Goal: Information Seeking & Learning: Learn about a topic

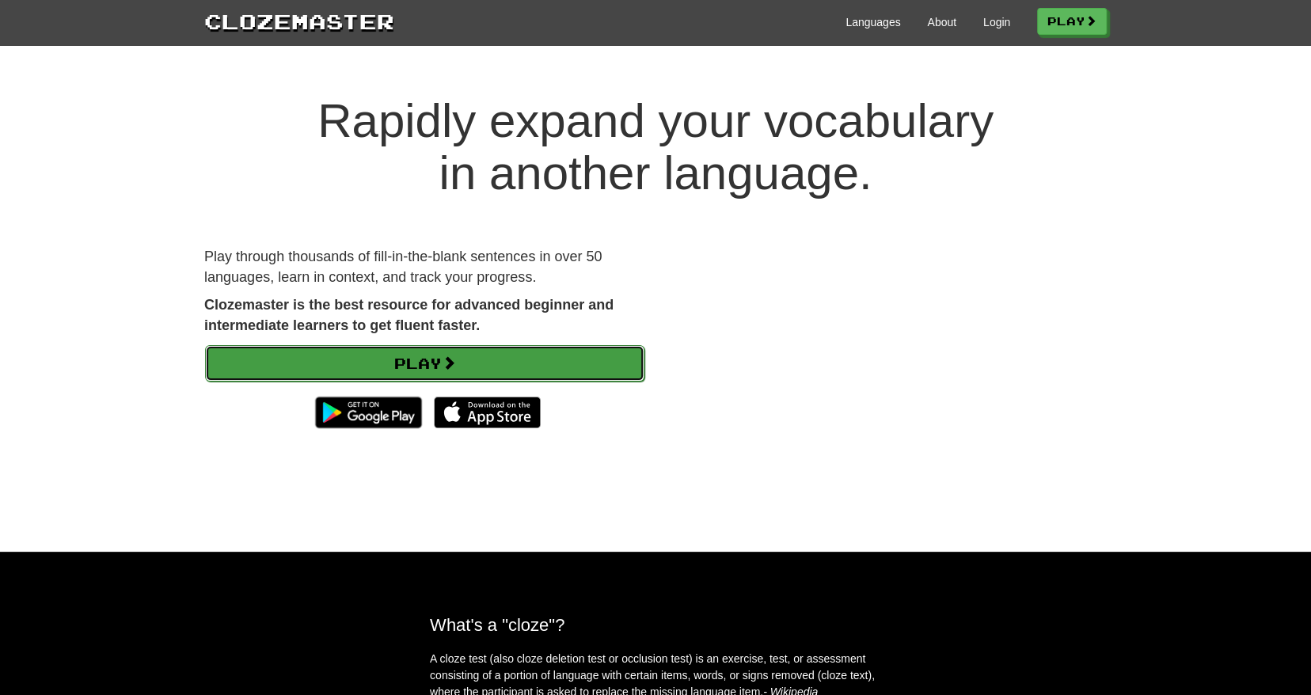
click at [583, 359] on link "Play" at bounding box center [424, 363] width 439 height 36
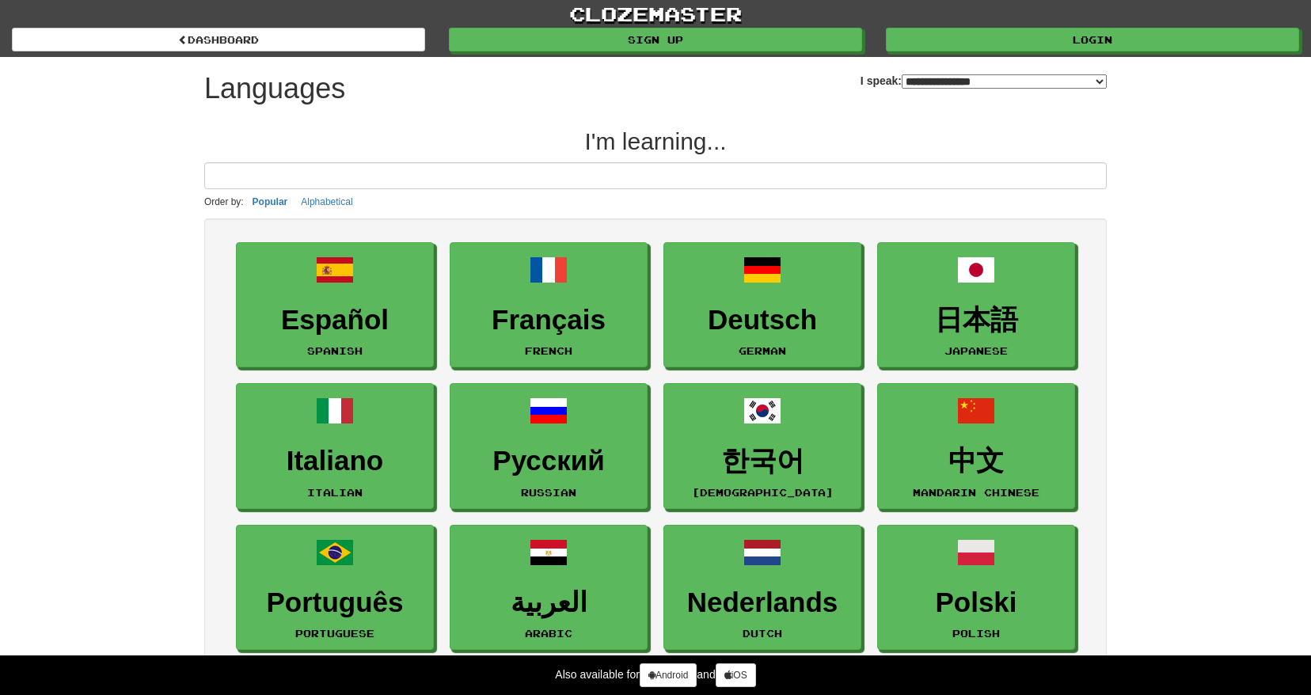
select select "*******"
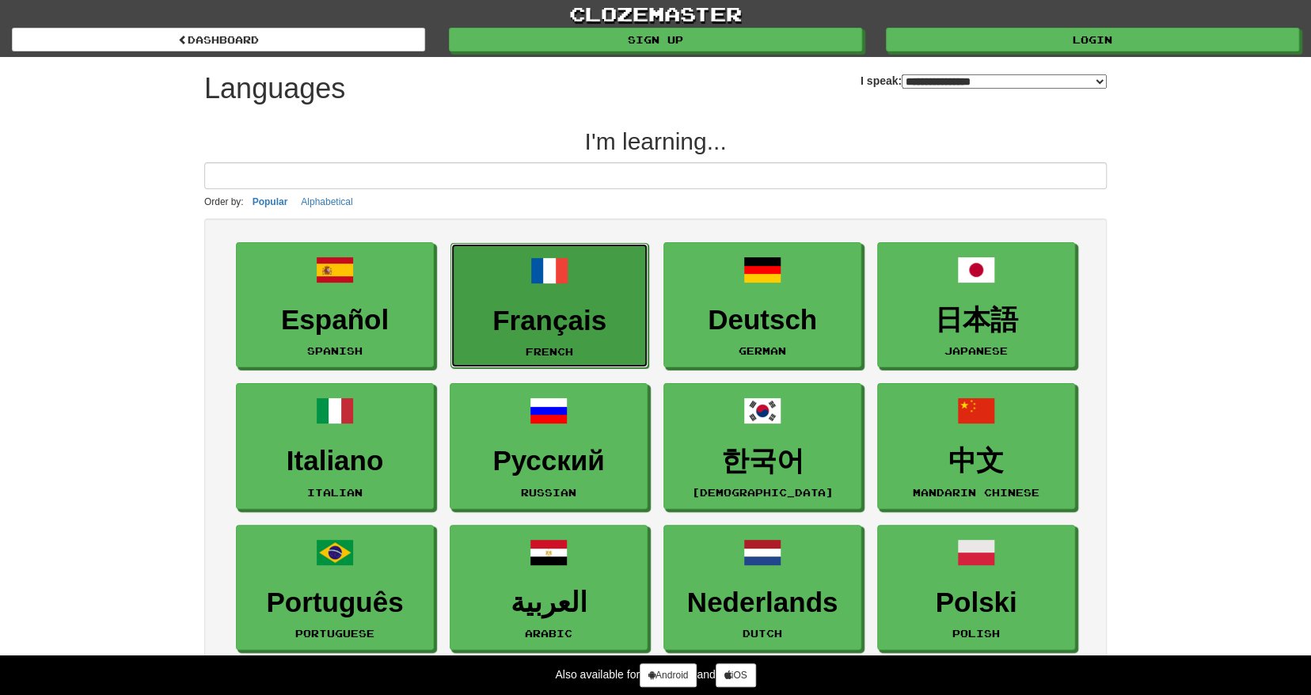
click at [519, 292] on link "Français French" at bounding box center [549, 306] width 198 height 126
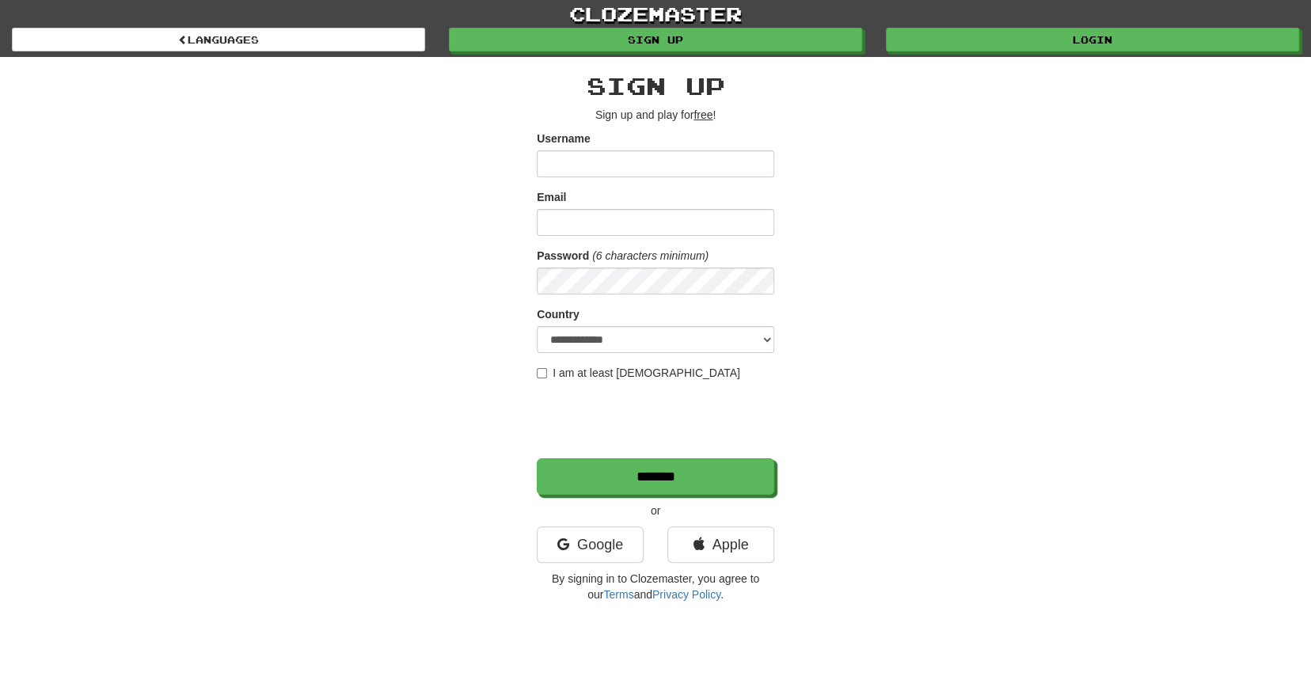
click at [699, 161] on input "Username" at bounding box center [655, 163] width 237 height 27
click at [629, 542] on link "Google" at bounding box center [590, 544] width 107 height 36
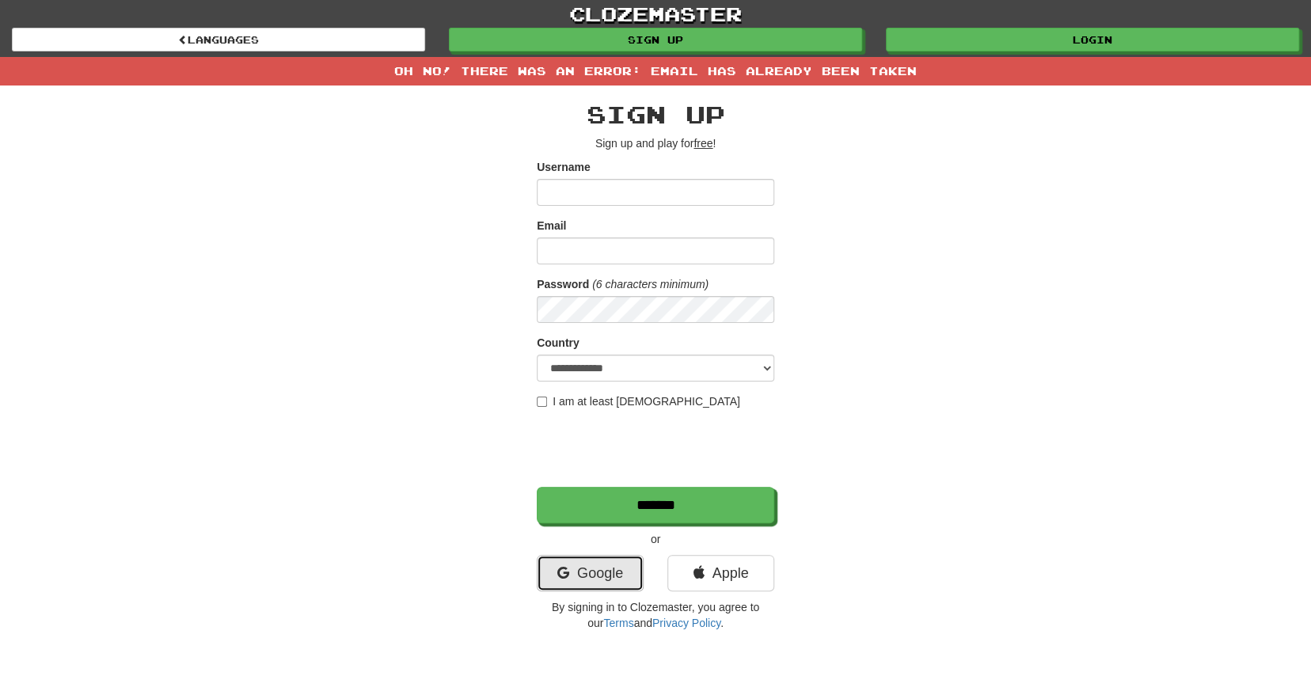
click at [617, 584] on link "Google" at bounding box center [590, 573] width 107 height 36
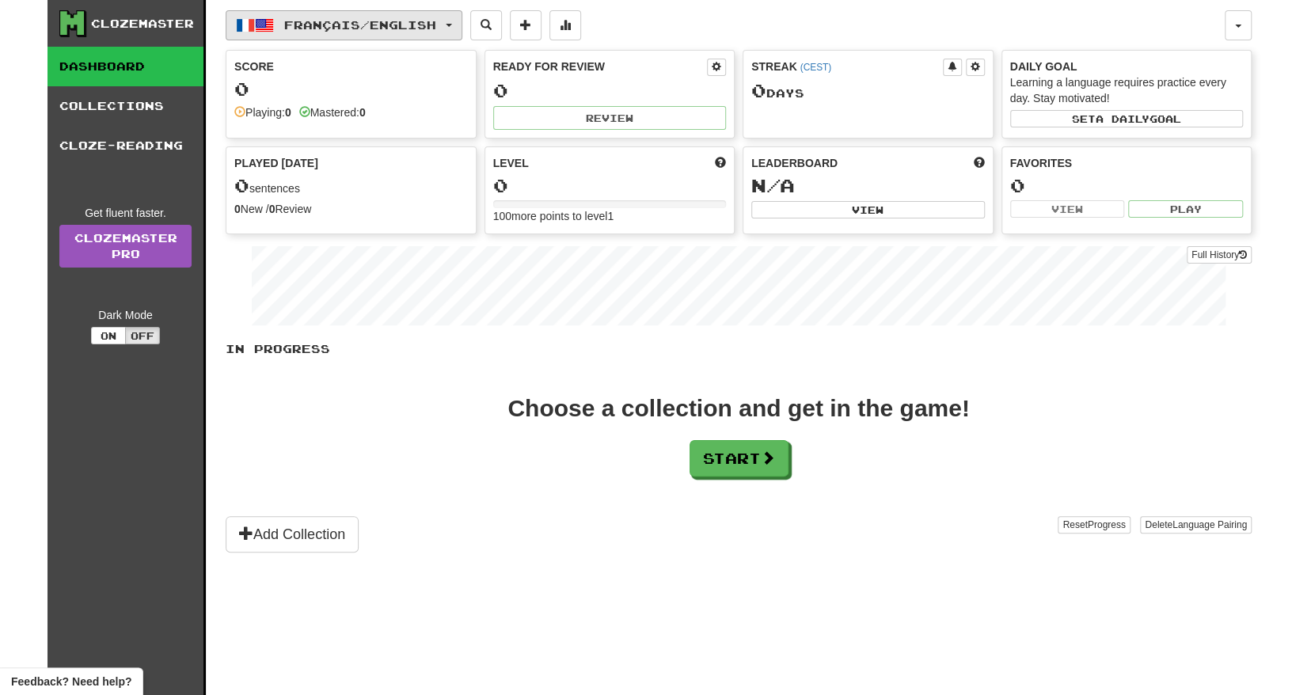
click at [408, 23] on span "Français / English" at bounding box center [360, 24] width 152 height 13
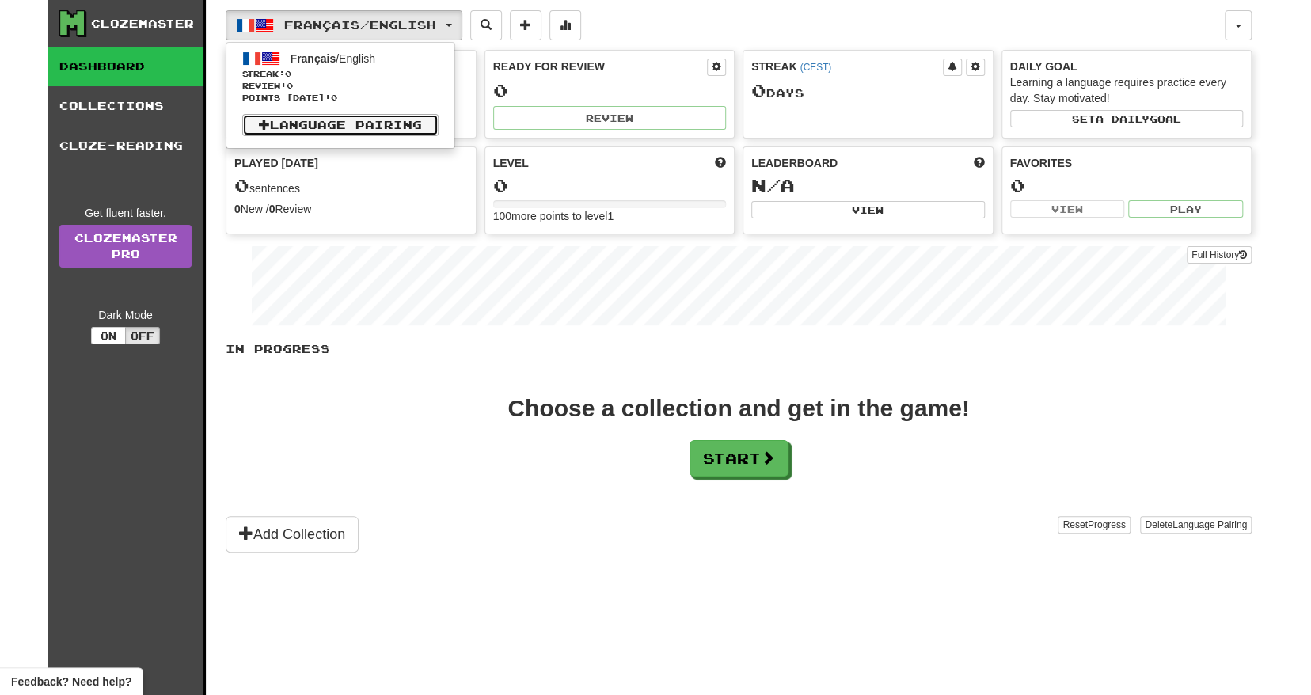
click at [389, 126] on link "Language Pairing" at bounding box center [340, 125] width 196 height 22
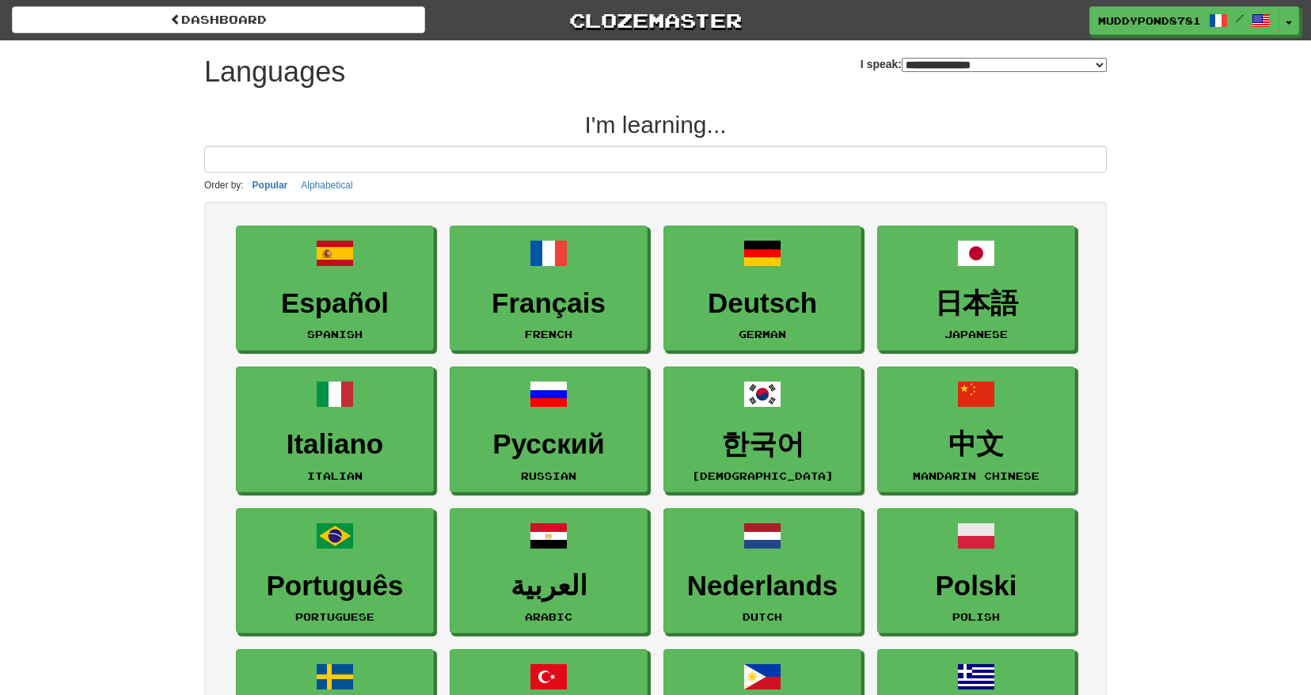
select select "*******"
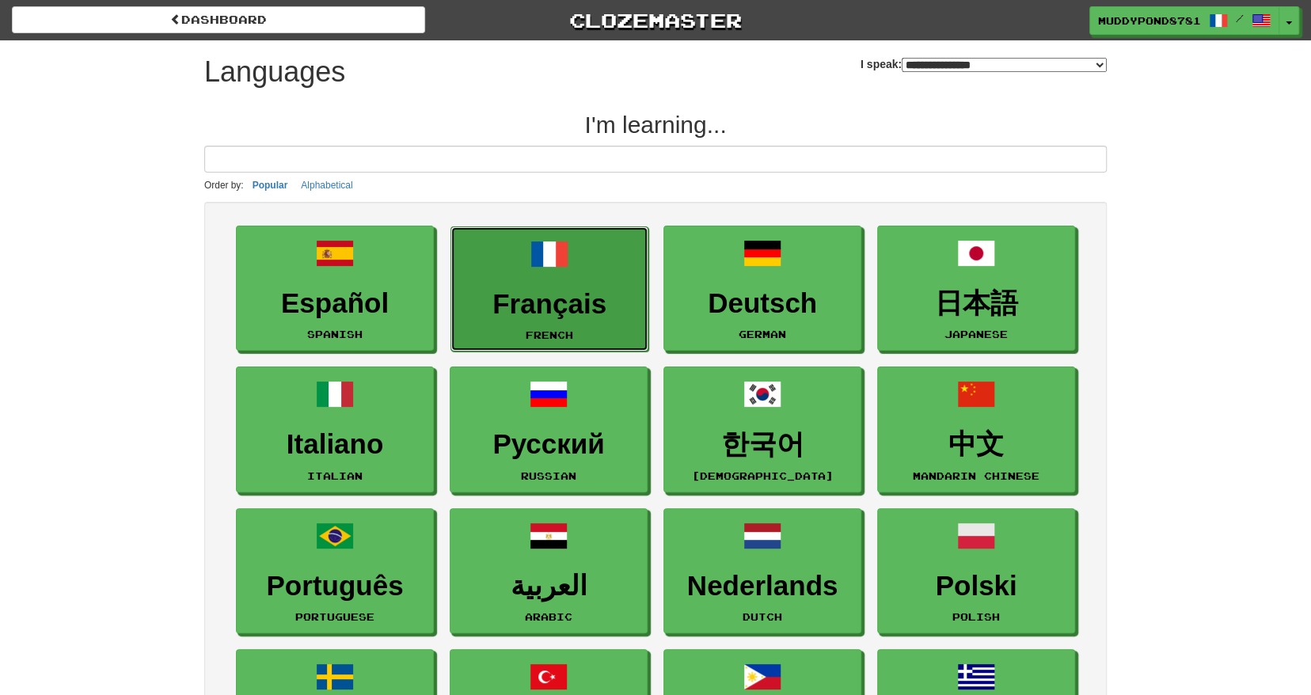
click at [579, 272] on link "Français French" at bounding box center [549, 289] width 198 height 126
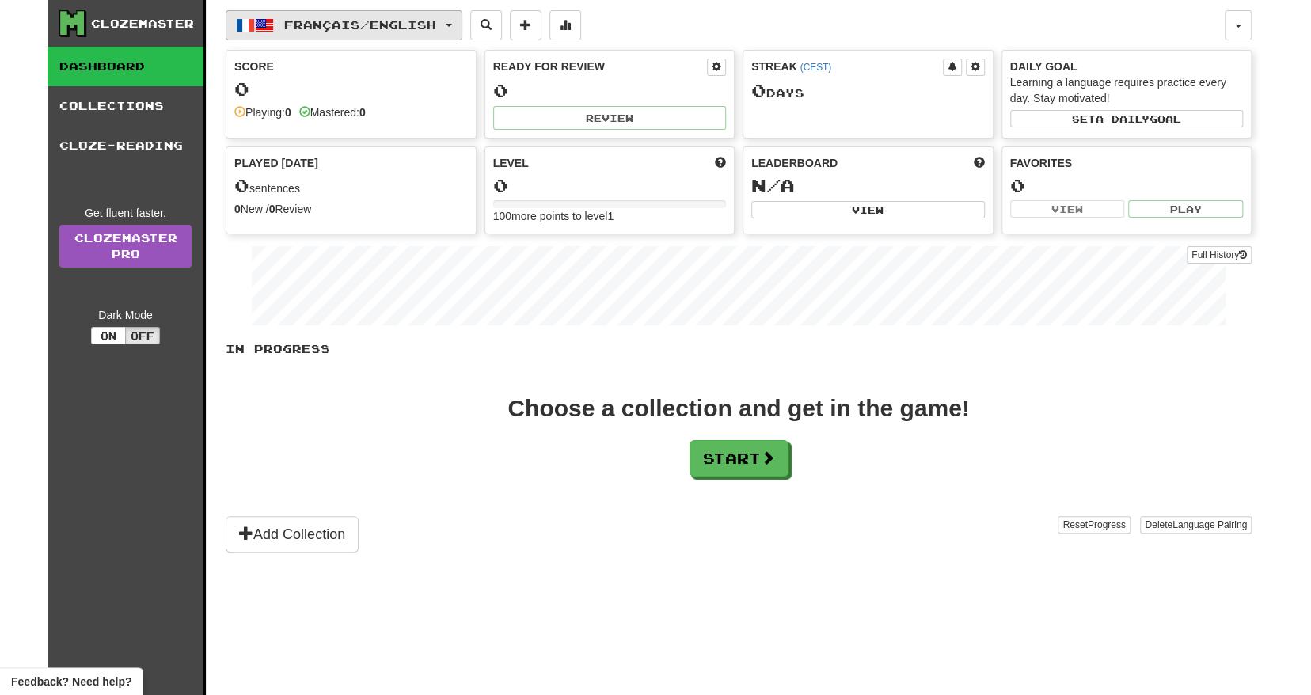
click at [451, 19] on button "Français / English" at bounding box center [344, 25] width 237 height 30
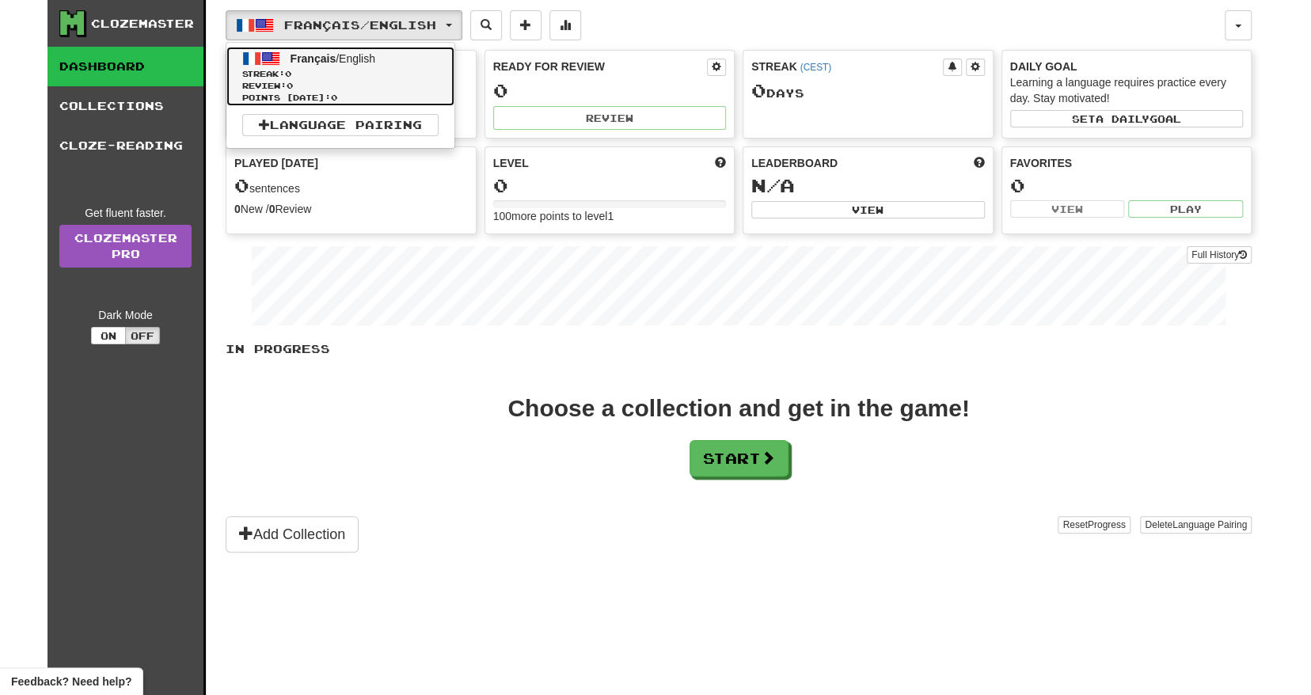
click at [357, 58] on span "Français / English" at bounding box center [333, 58] width 85 height 13
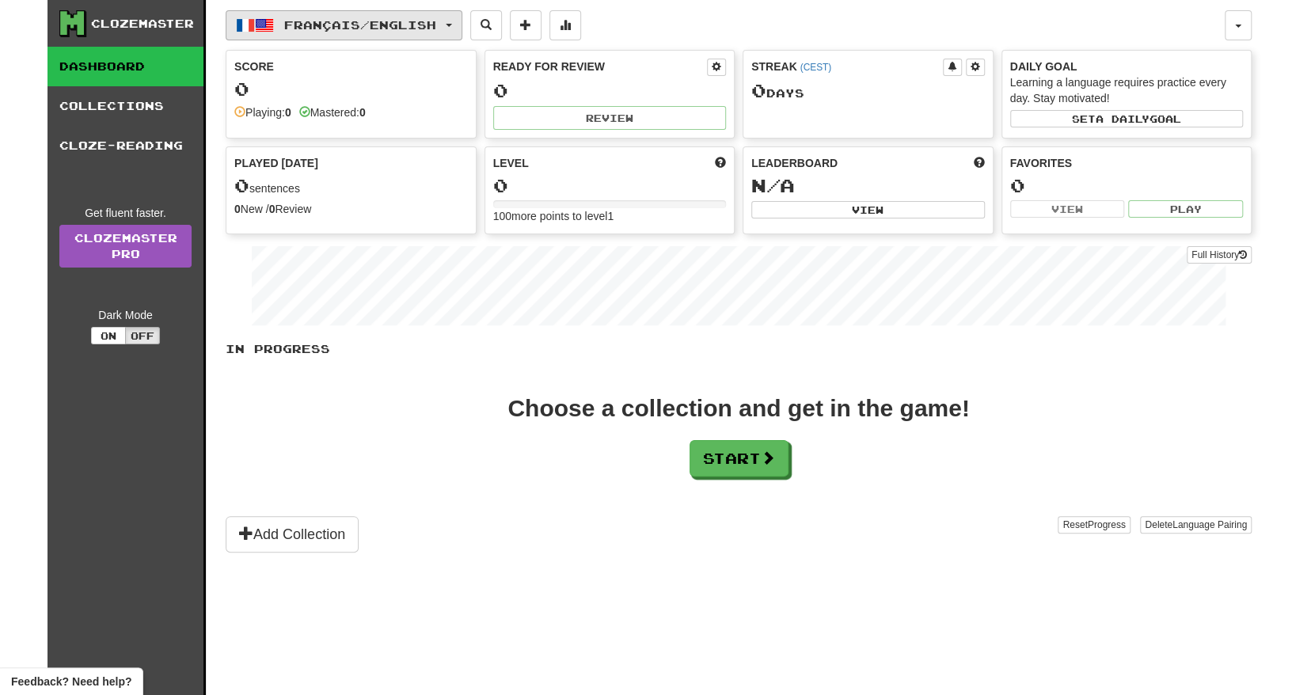
click at [433, 23] on span "Français / English" at bounding box center [360, 24] width 152 height 13
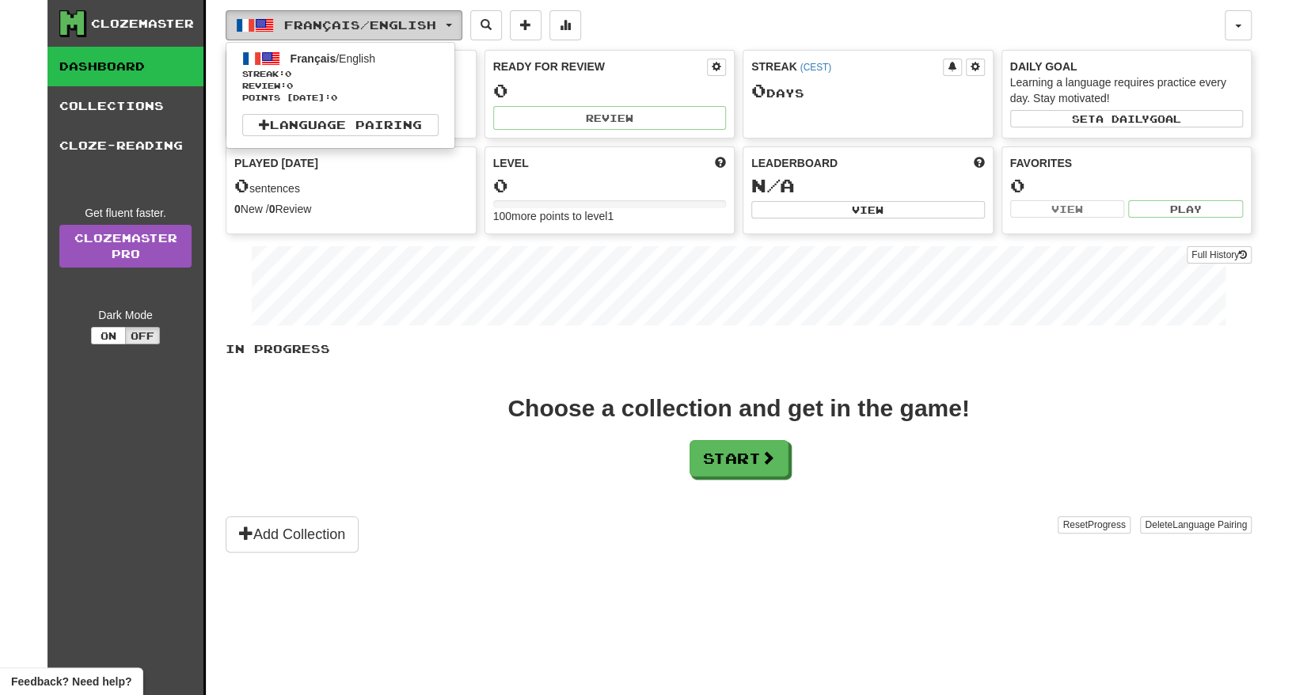
click at [433, 23] on span "Français / English" at bounding box center [360, 24] width 152 height 13
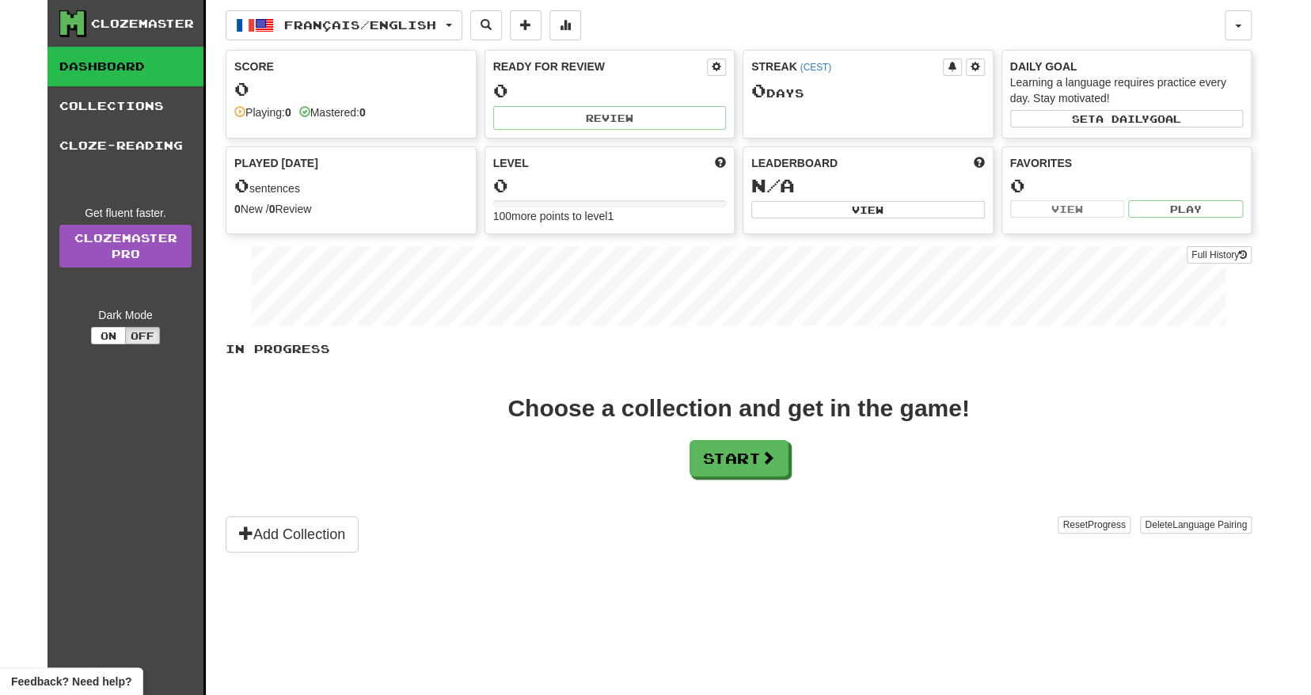
click at [741, 8] on div "Français / English Français / English Streak: 0 Review: 0 Points today: 0 Langu…" at bounding box center [739, 367] width 1026 height 735
click at [617, 448] on div "Choose a collection and get in the game! Start" at bounding box center [739, 437] width 1026 height 80
click at [690, 452] on button "Start" at bounding box center [739, 459] width 99 height 36
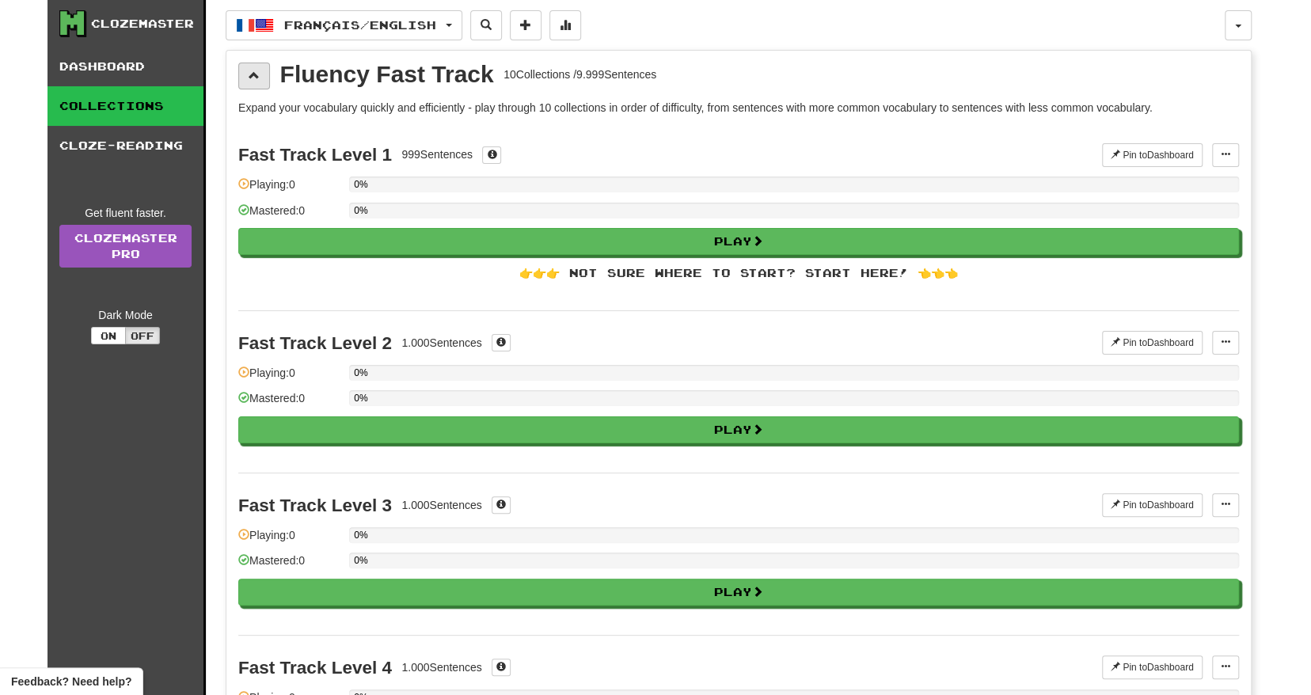
click at [268, 79] on div "Fluency Fast Track 10 Collections / 9.999 Sentences" at bounding box center [738, 76] width 1001 height 27
click at [256, 75] on span at bounding box center [254, 75] width 11 height 11
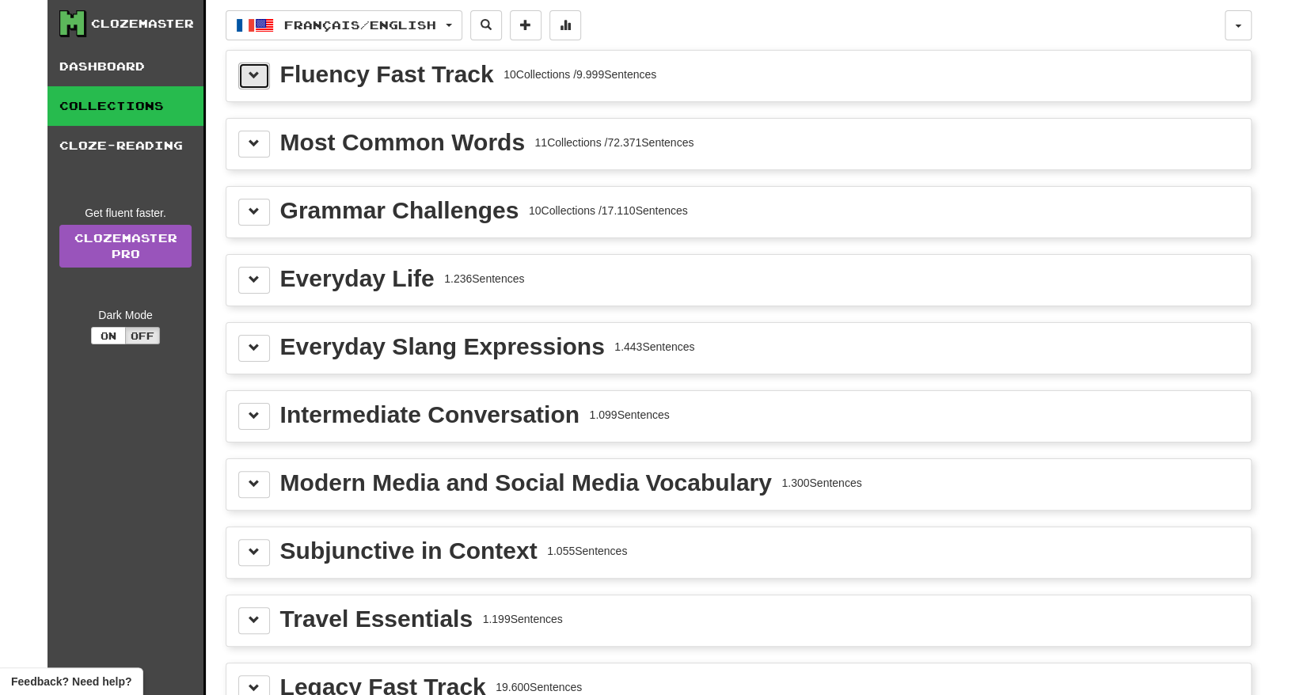
click at [256, 75] on span at bounding box center [254, 75] width 11 height 11
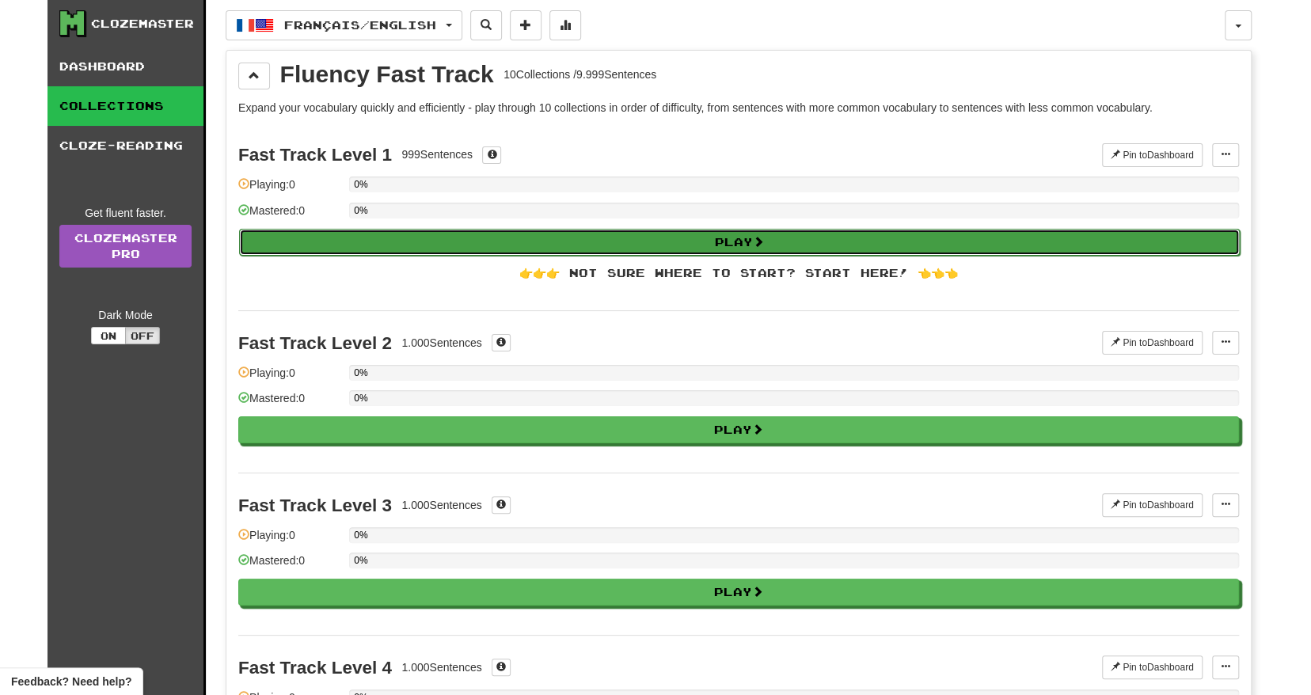
click at [822, 242] on button "Play" at bounding box center [739, 242] width 1001 height 27
select select "**"
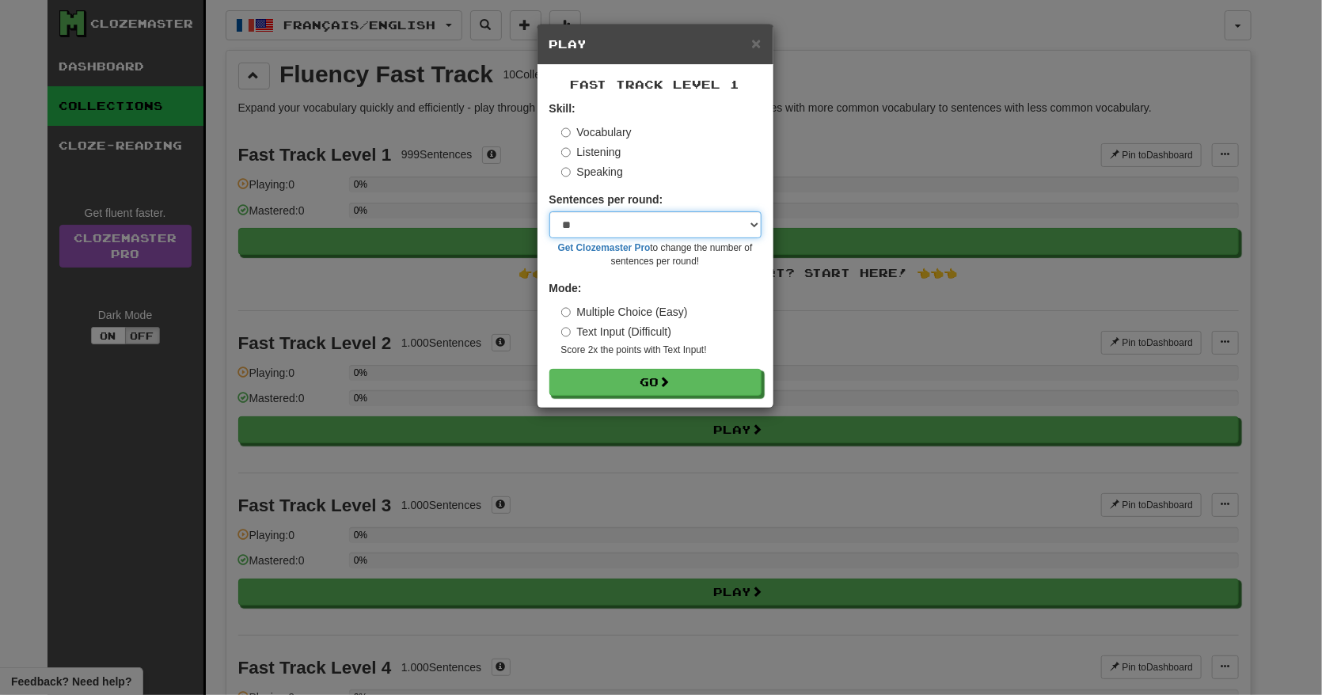
click at [648, 225] on select "* ** ** ** ** ** *** ********" at bounding box center [655, 224] width 212 height 27
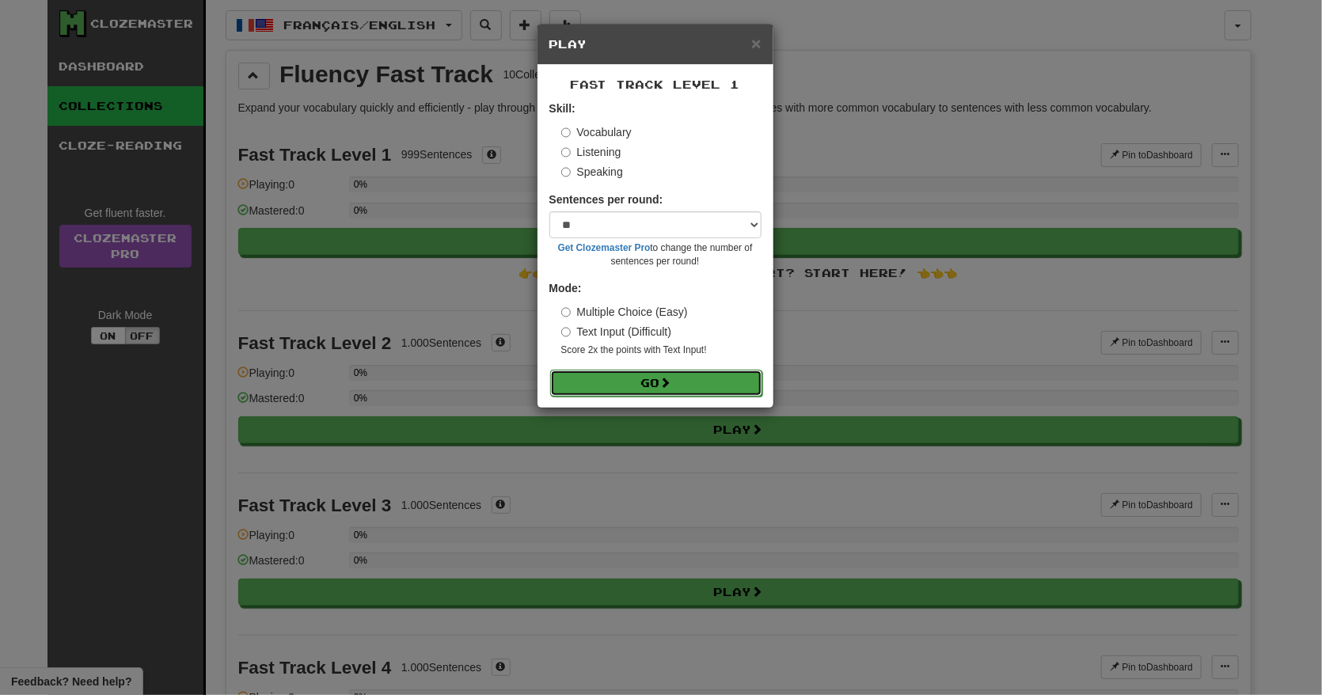
click at [687, 391] on button "Go" at bounding box center [656, 383] width 212 height 27
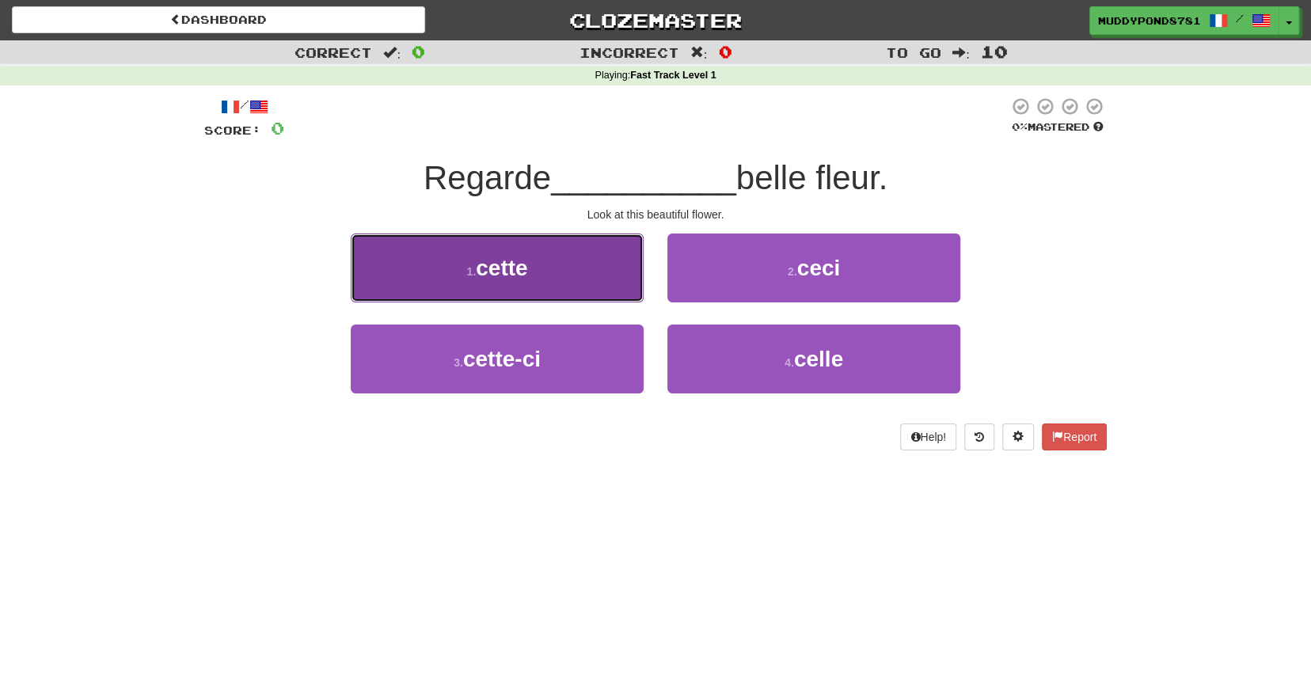
click at [564, 270] on button "1 . cette" at bounding box center [497, 268] width 293 height 69
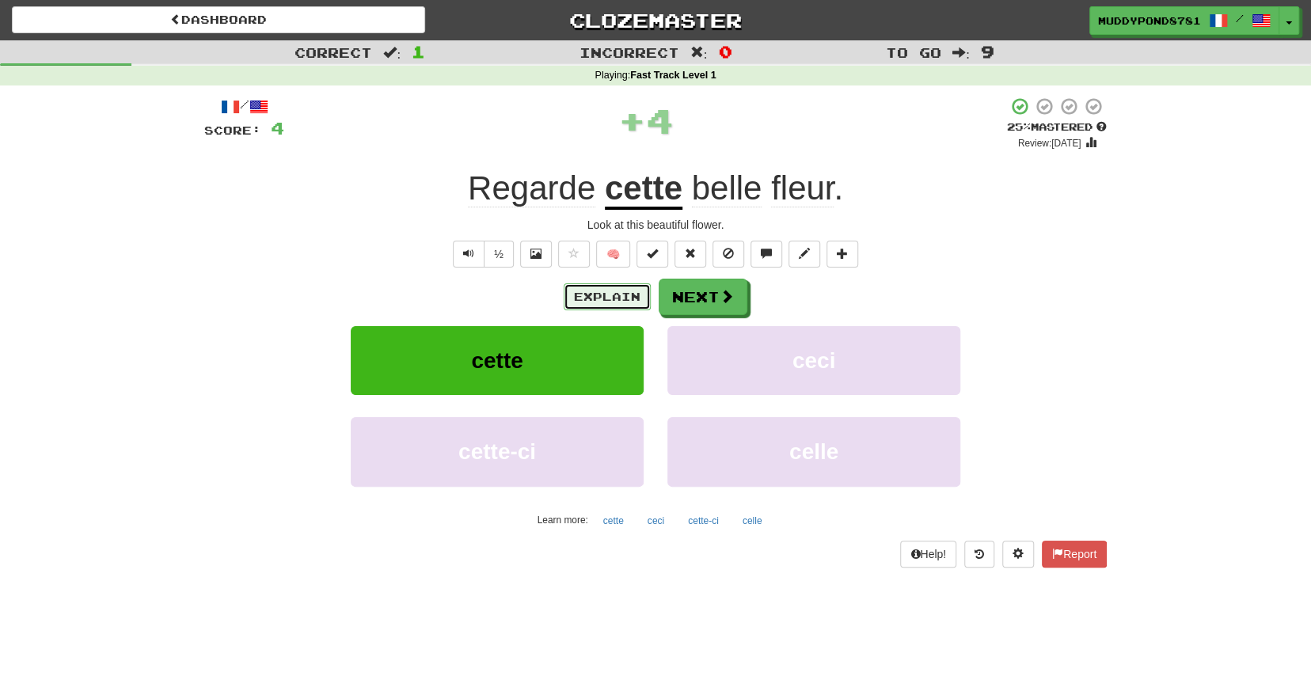
click at [632, 293] on button "Explain" at bounding box center [607, 296] width 87 height 27
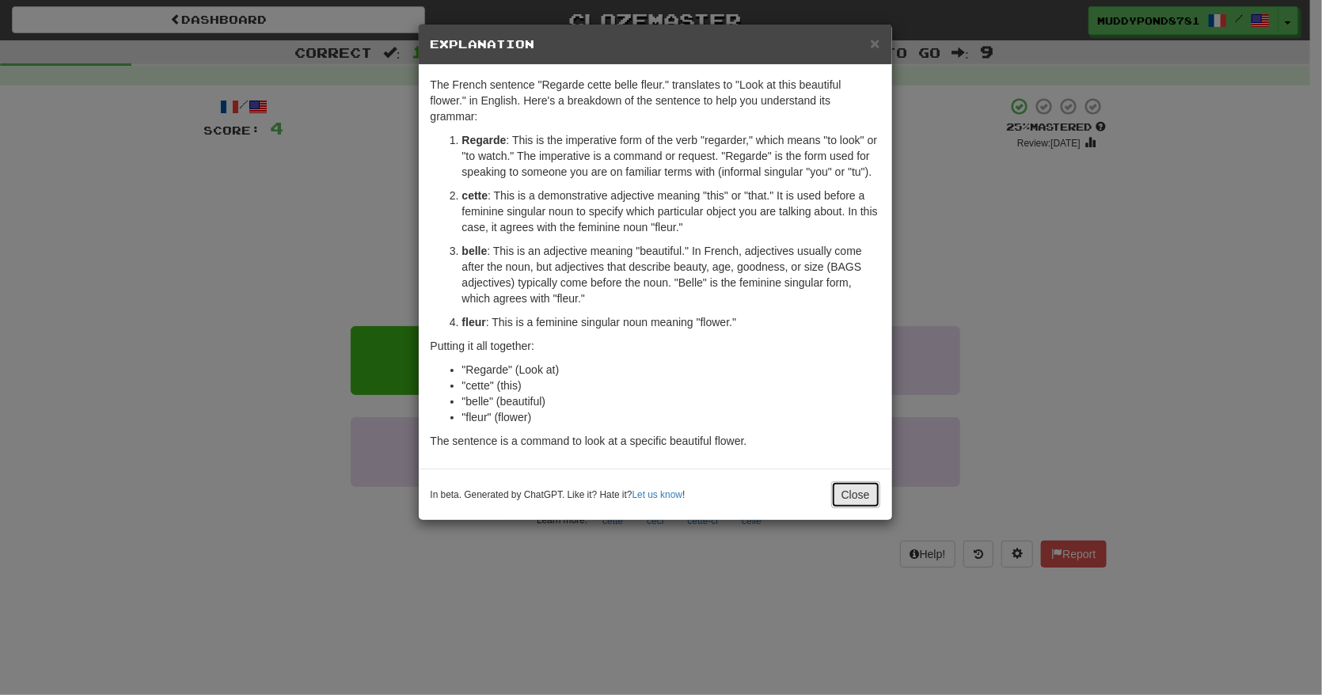
click at [864, 495] on button "Close" at bounding box center [855, 494] width 49 height 27
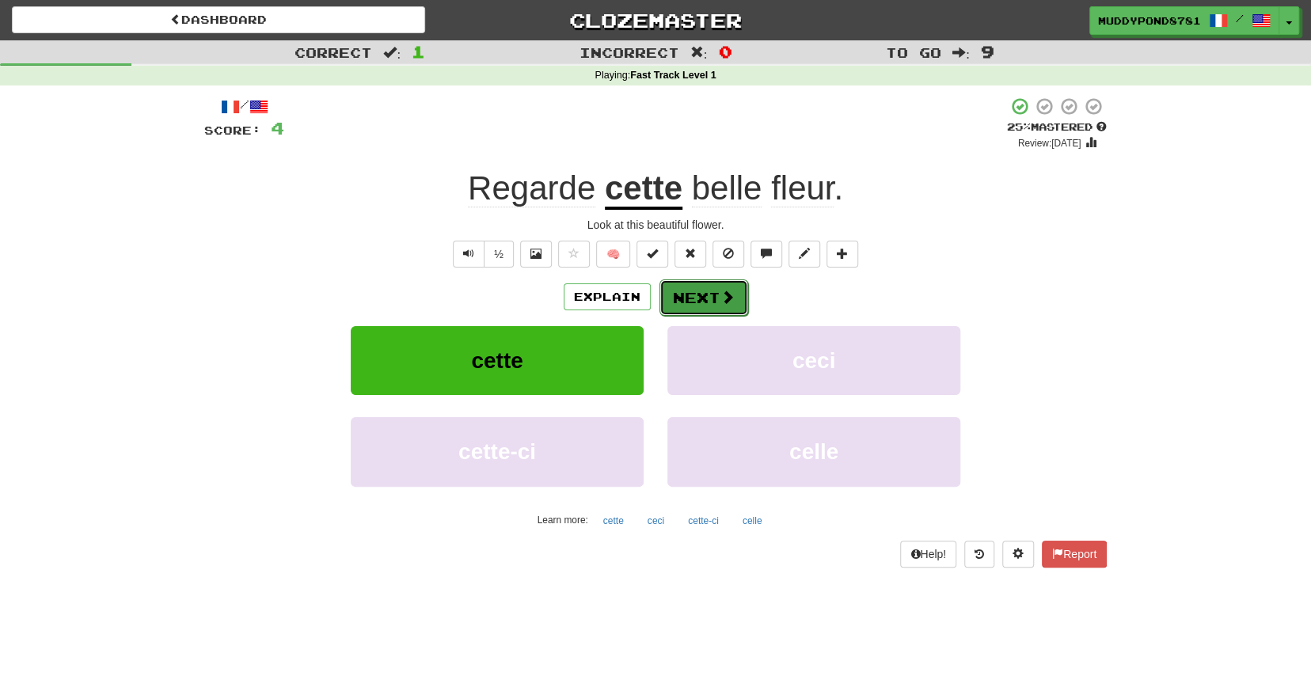
click at [707, 298] on button "Next" at bounding box center [703, 297] width 89 height 36
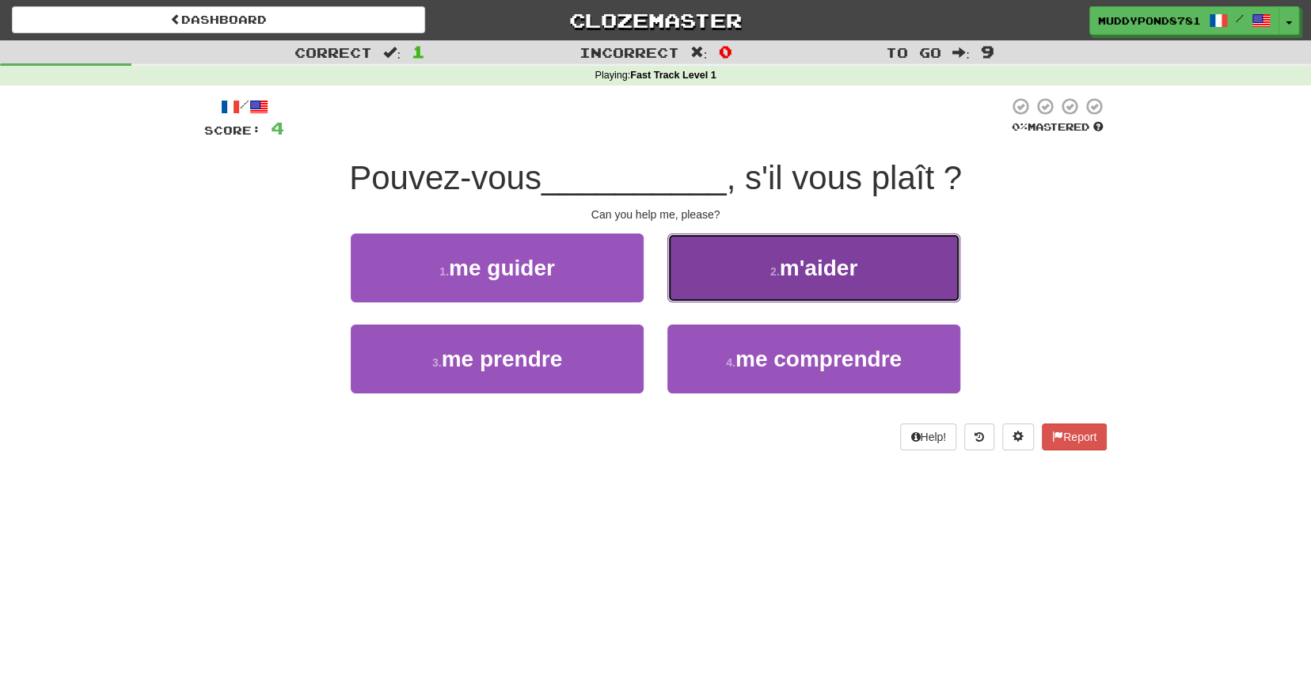
click at [739, 271] on button "2 . m'aider" at bounding box center [813, 268] width 293 height 69
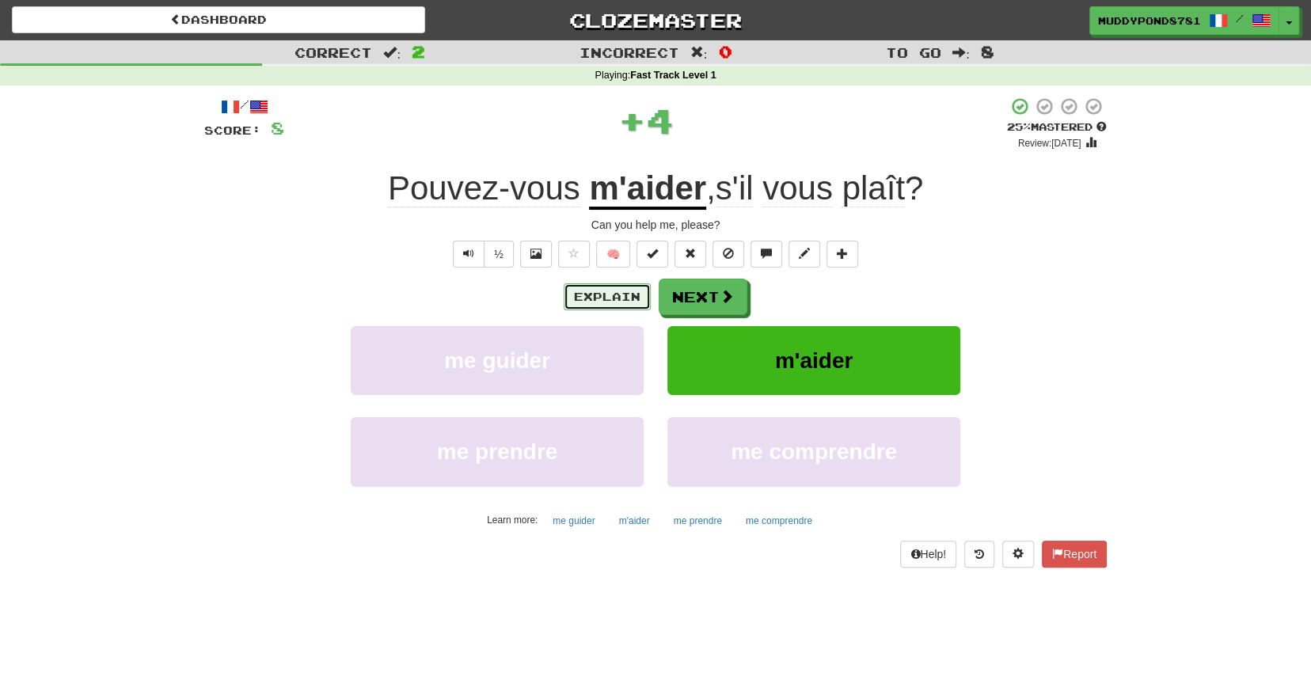
click at [617, 297] on button "Explain" at bounding box center [607, 296] width 87 height 27
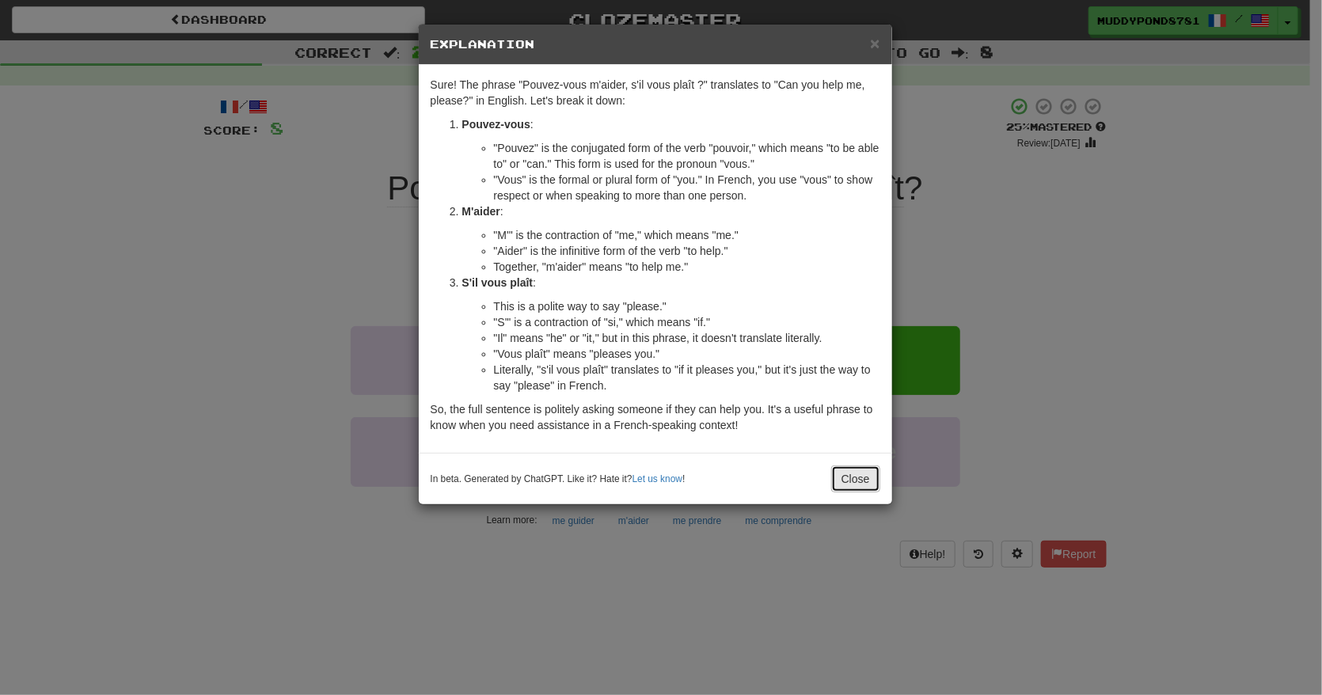
click at [864, 480] on button "Close" at bounding box center [855, 478] width 49 height 27
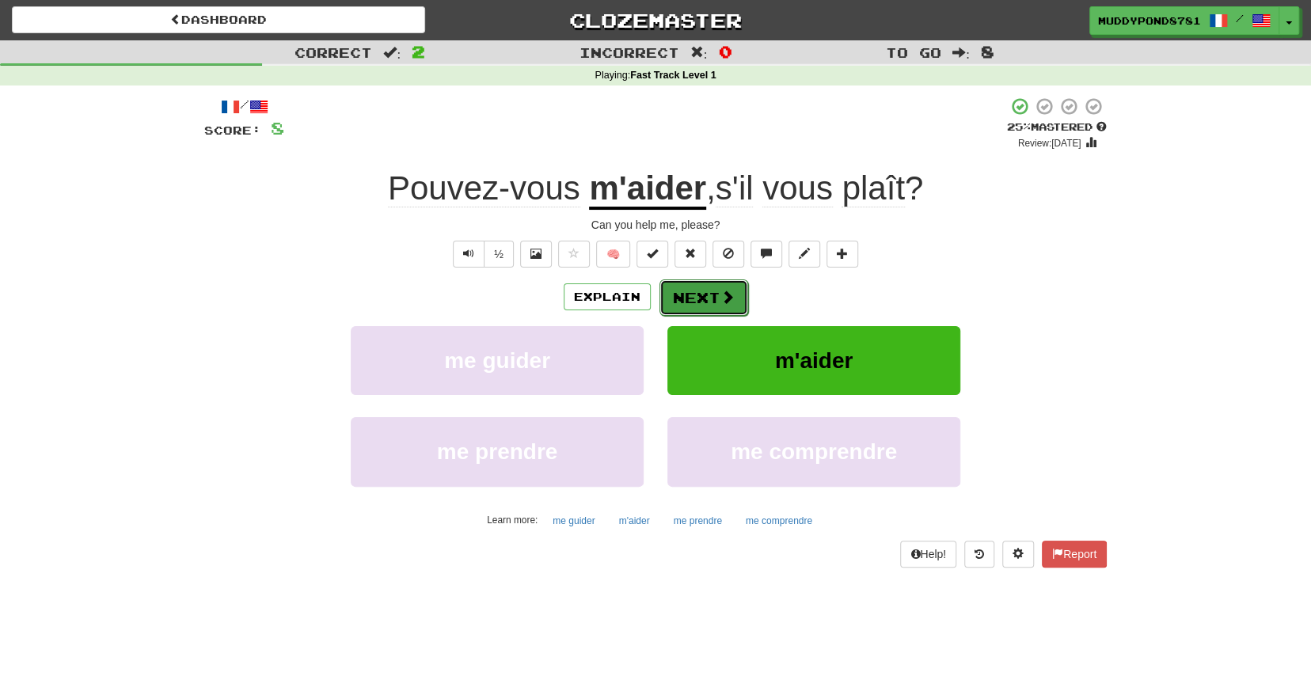
click at [713, 289] on button "Next" at bounding box center [703, 297] width 89 height 36
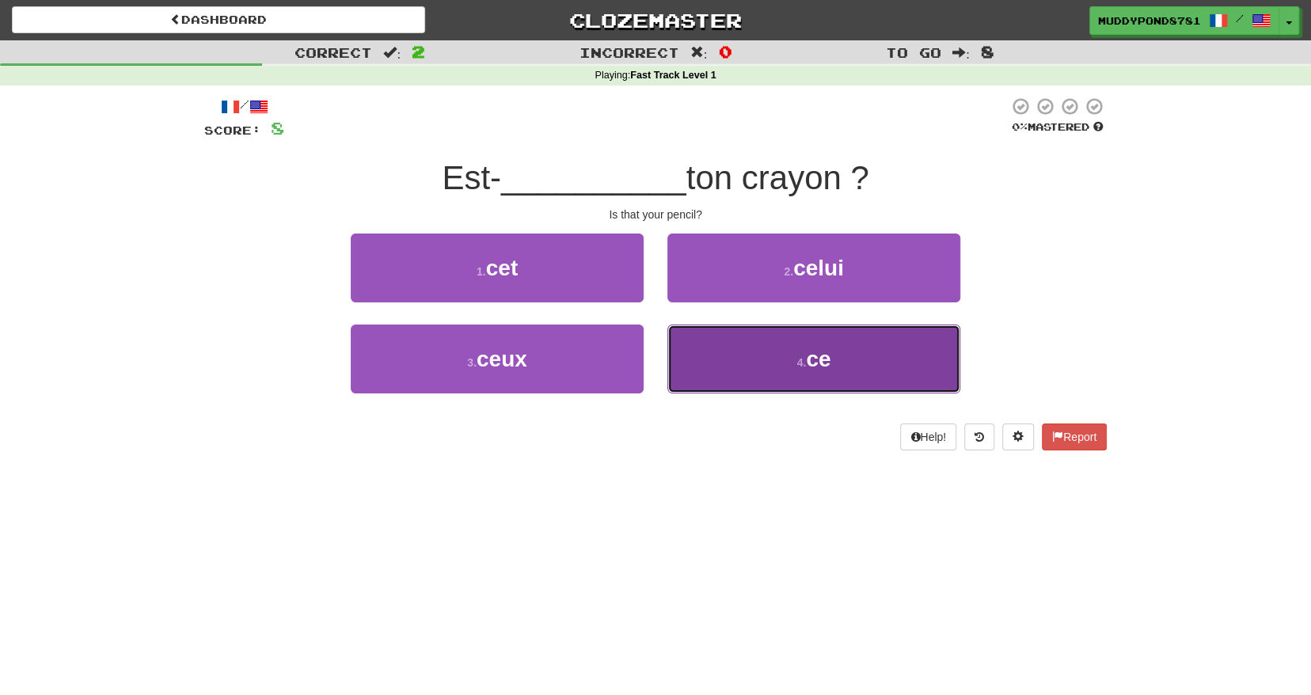
click at [711, 351] on button "4 . ce" at bounding box center [813, 359] width 293 height 69
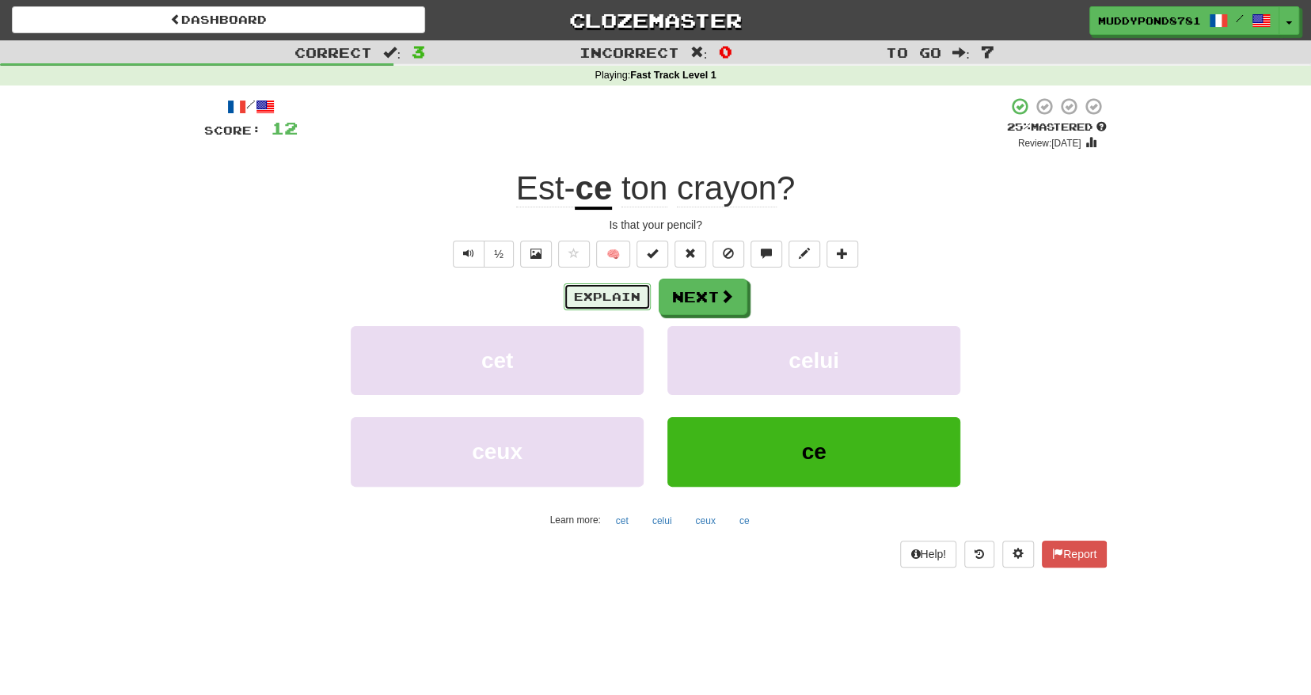
click at [616, 295] on button "Explain" at bounding box center [607, 296] width 87 height 27
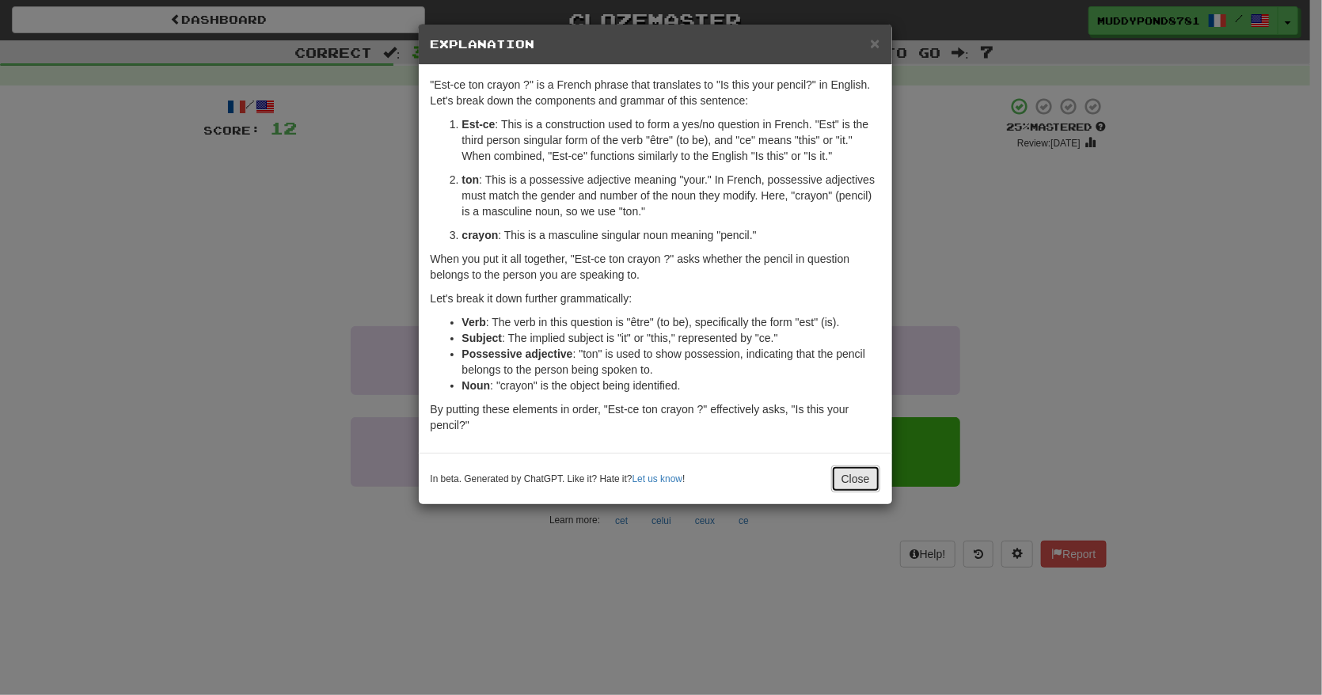
click at [875, 480] on button "Close" at bounding box center [855, 478] width 49 height 27
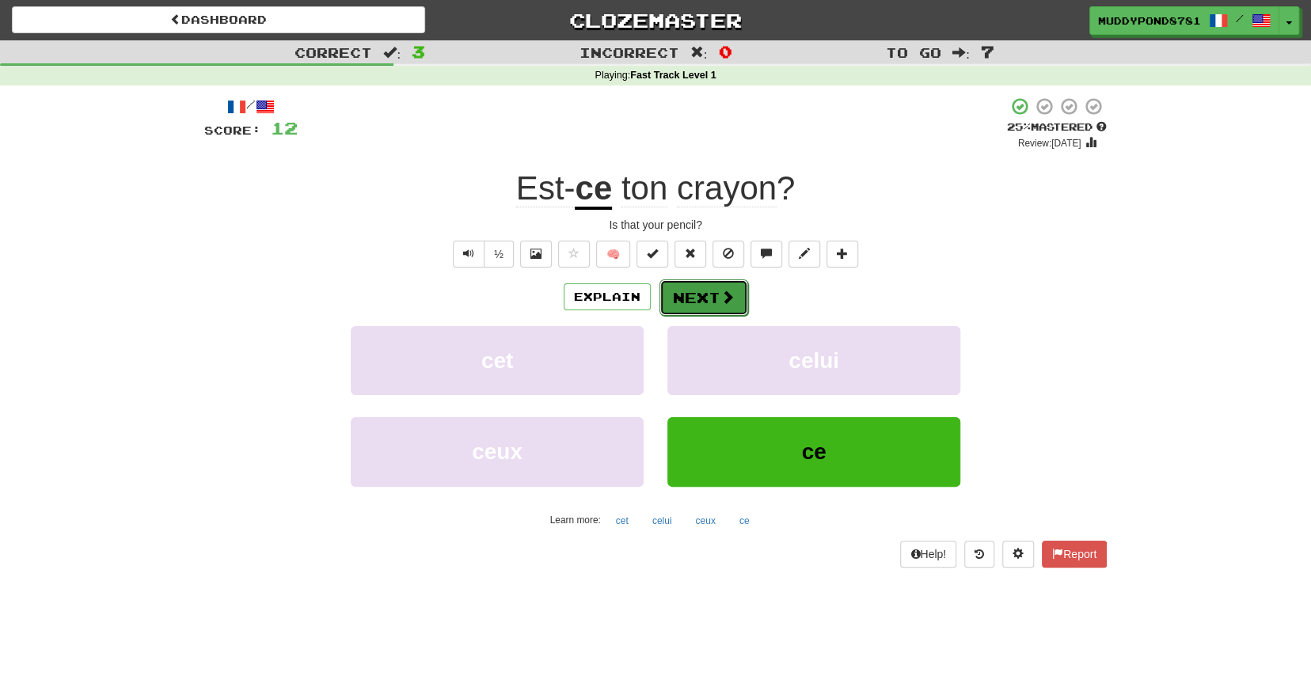
click at [727, 295] on span at bounding box center [727, 297] width 14 height 14
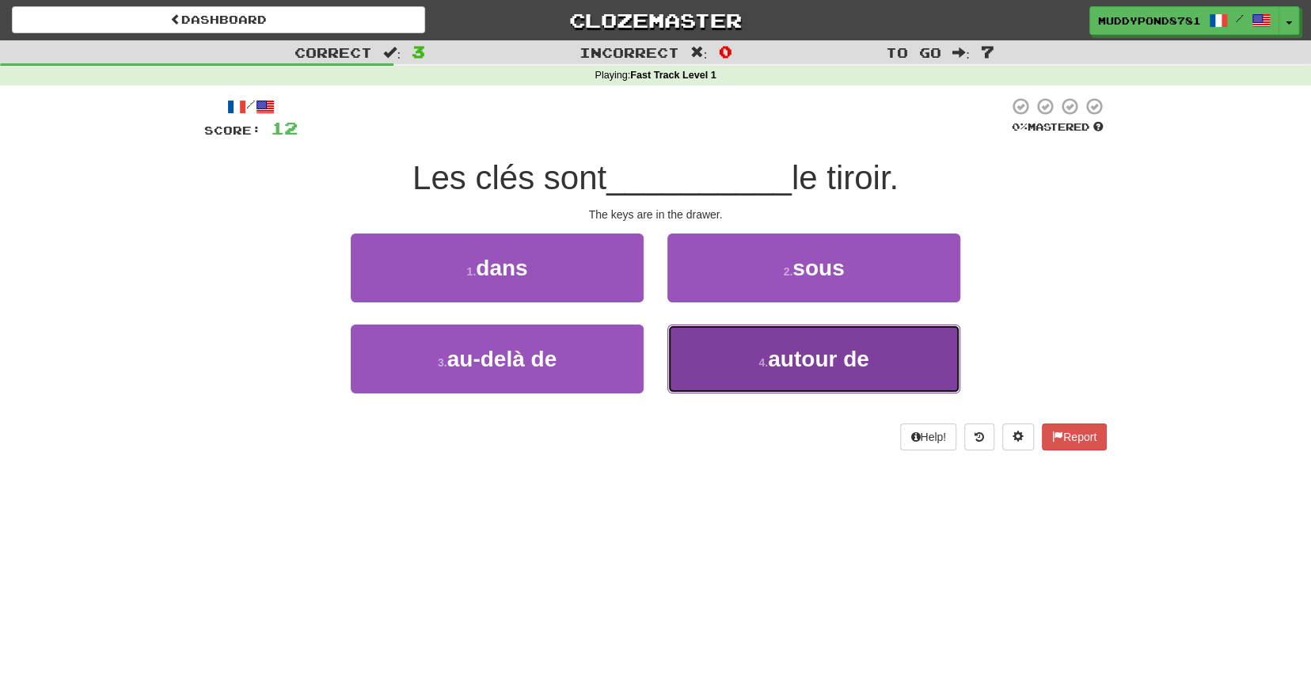
click at [920, 363] on button "4 . autour de" at bounding box center [813, 359] width 293 height 69
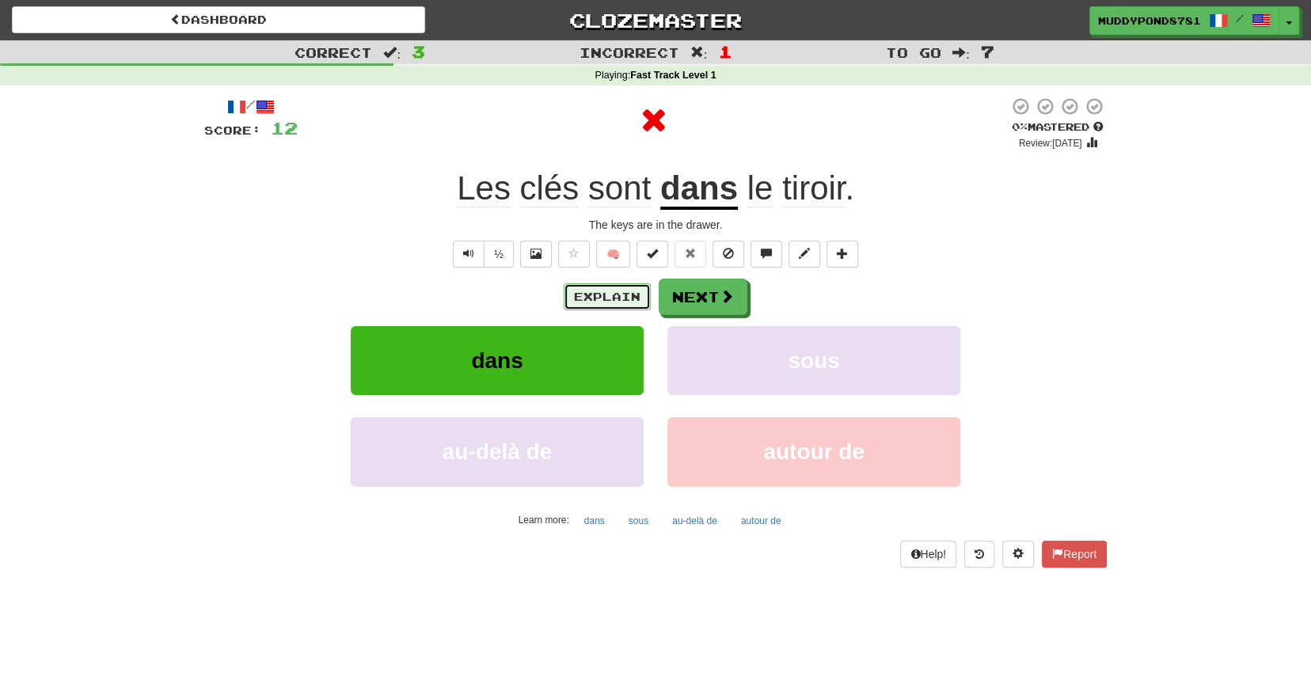
click at [630, 298] on button "Explain" at bounding box center [607, 296] width 87 height 27
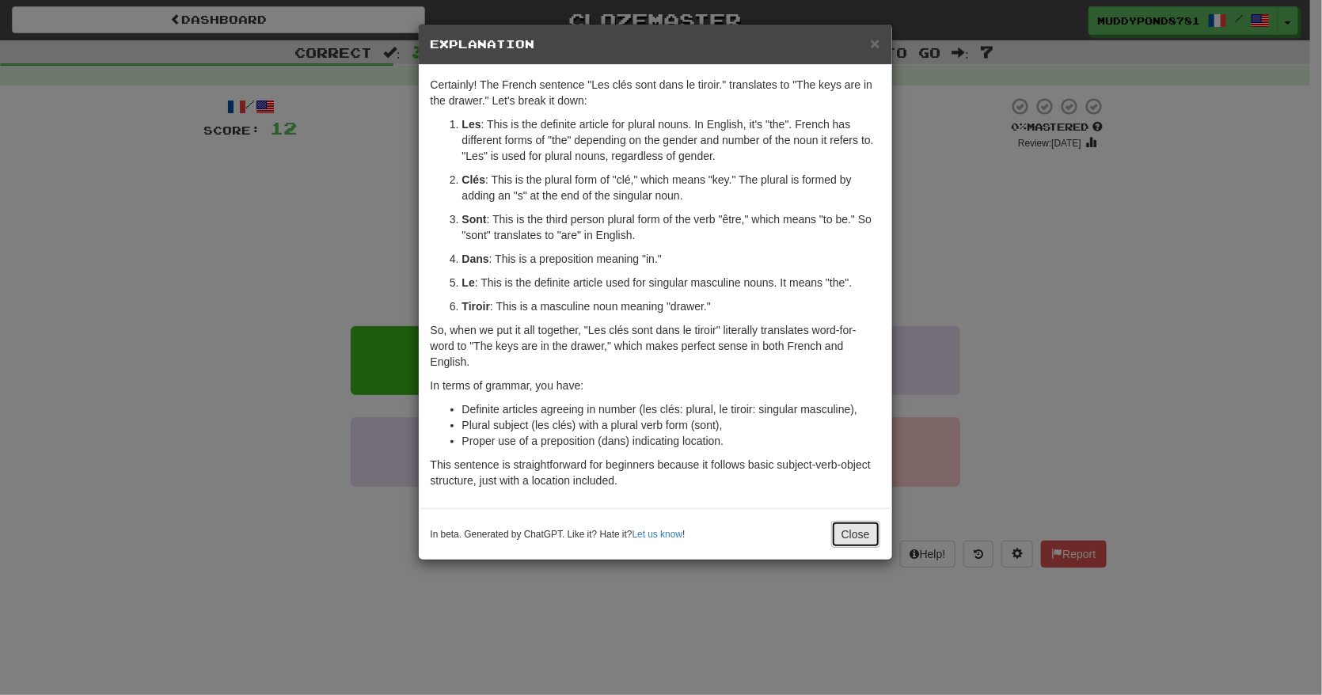
click at [862, 527] on button "Close" at bounding box center [855, 534] width 49 height 27
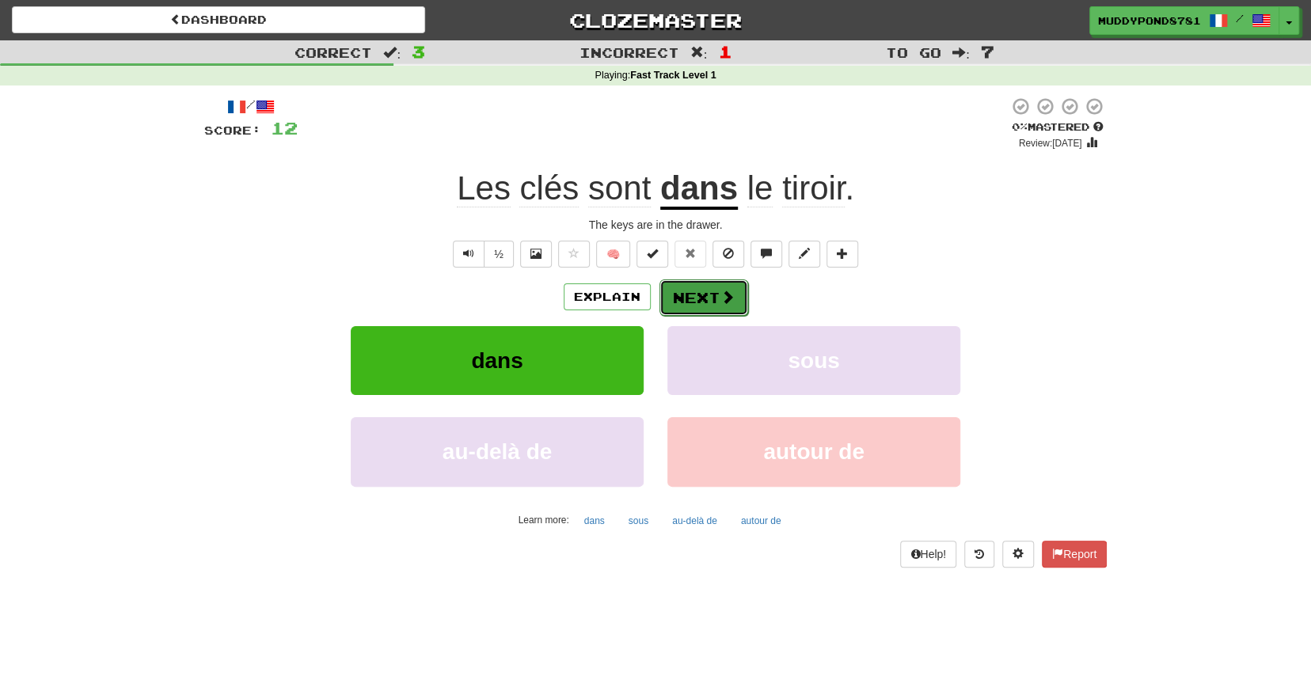
click at [727, 302] on span at bounding box center [727, 297] width 14 height 14
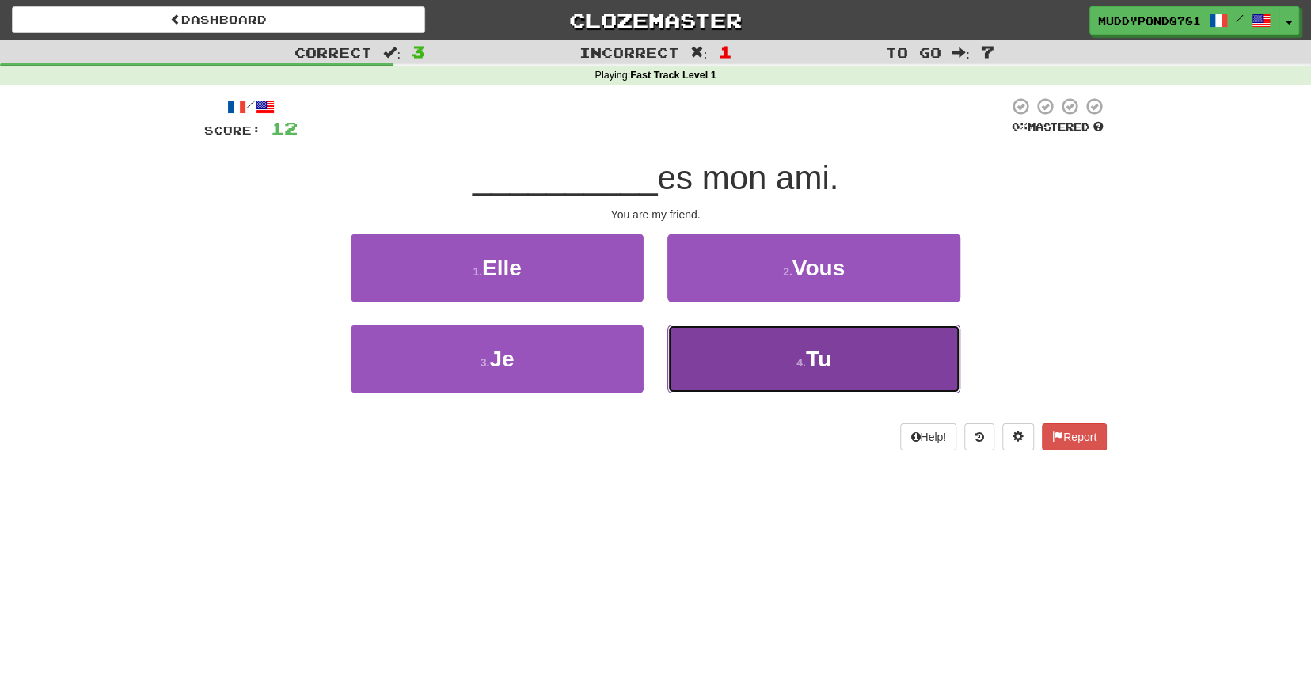
click at [884, 365] on button "4 . Tu" at bounding box center [813, 359] width 293 height 69
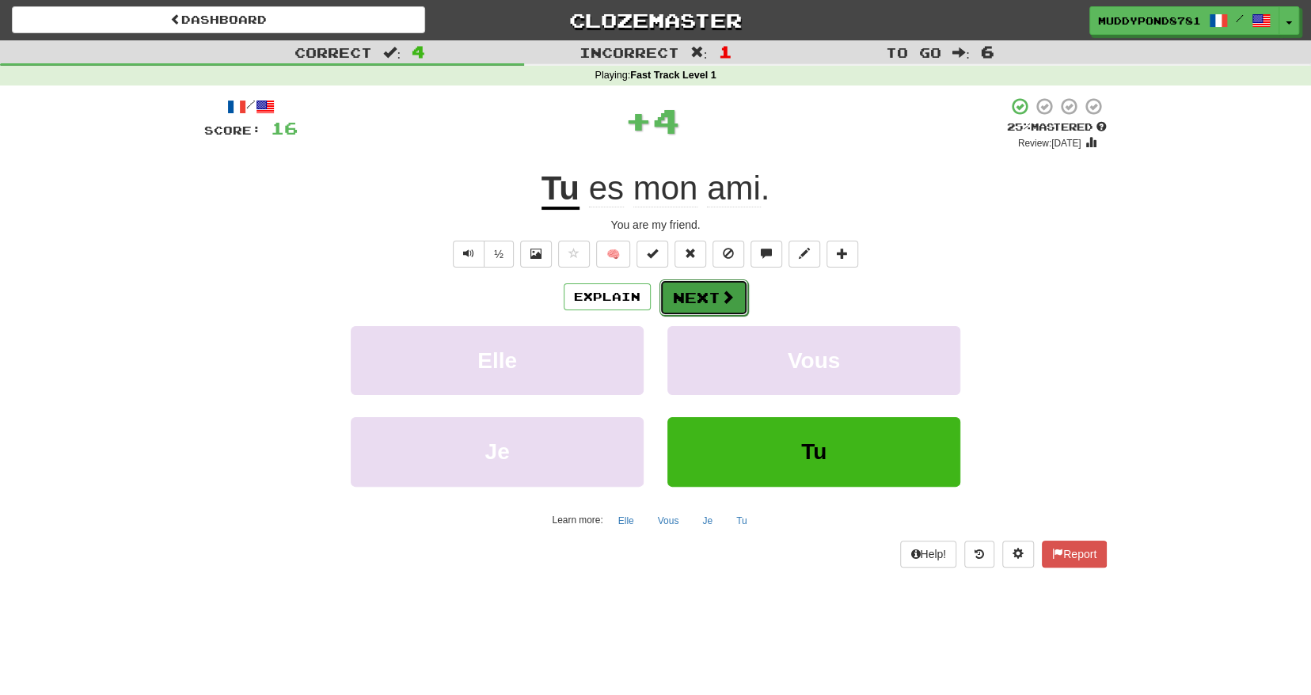
click at [708, 293] on button "Next" at bounding box center [703, 297] width 89 height 36
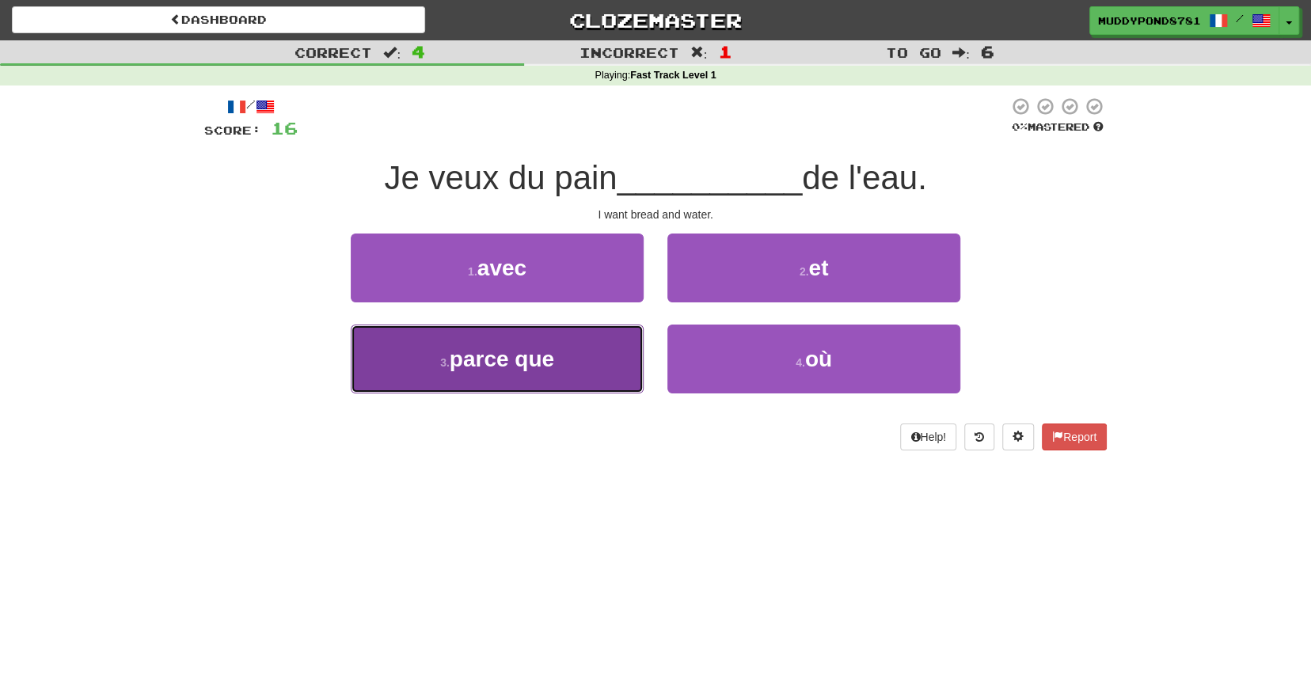
click at [616, 345] on button "3 . parce que" at bounding box center [497, 359] width 293 height 69
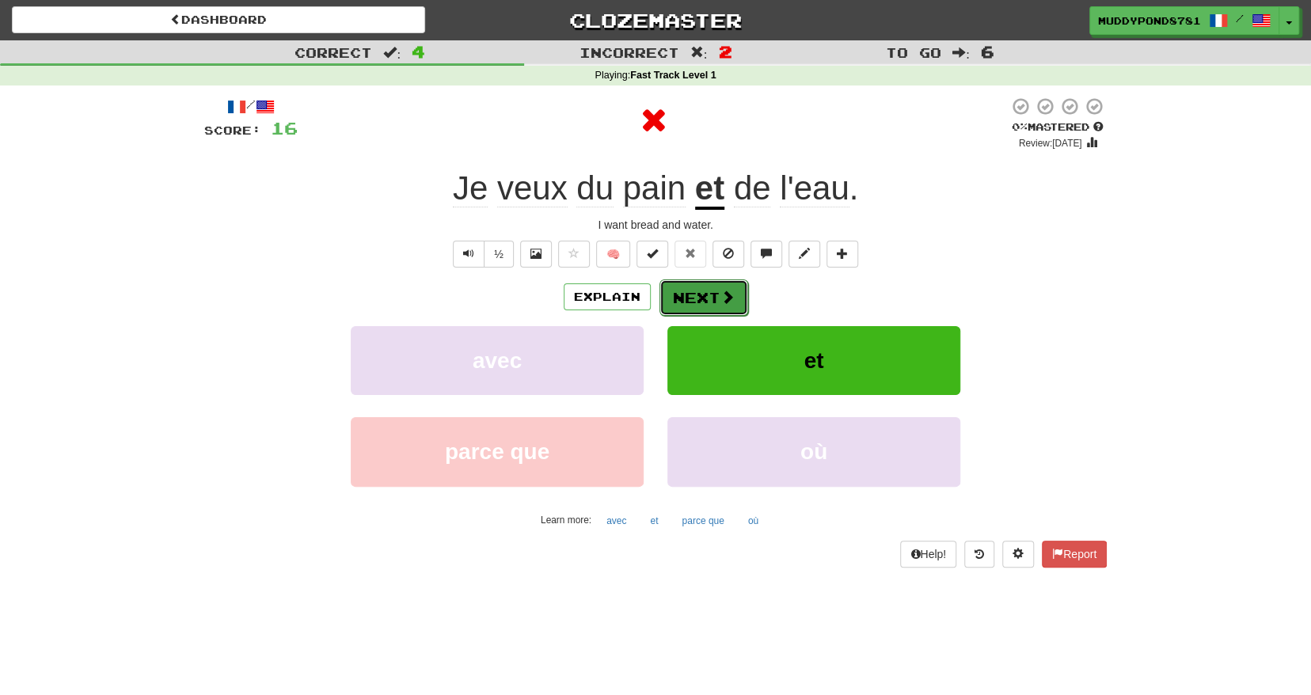
click at [720, 300] on span at bounding box center [727, 297] width 14 height 14
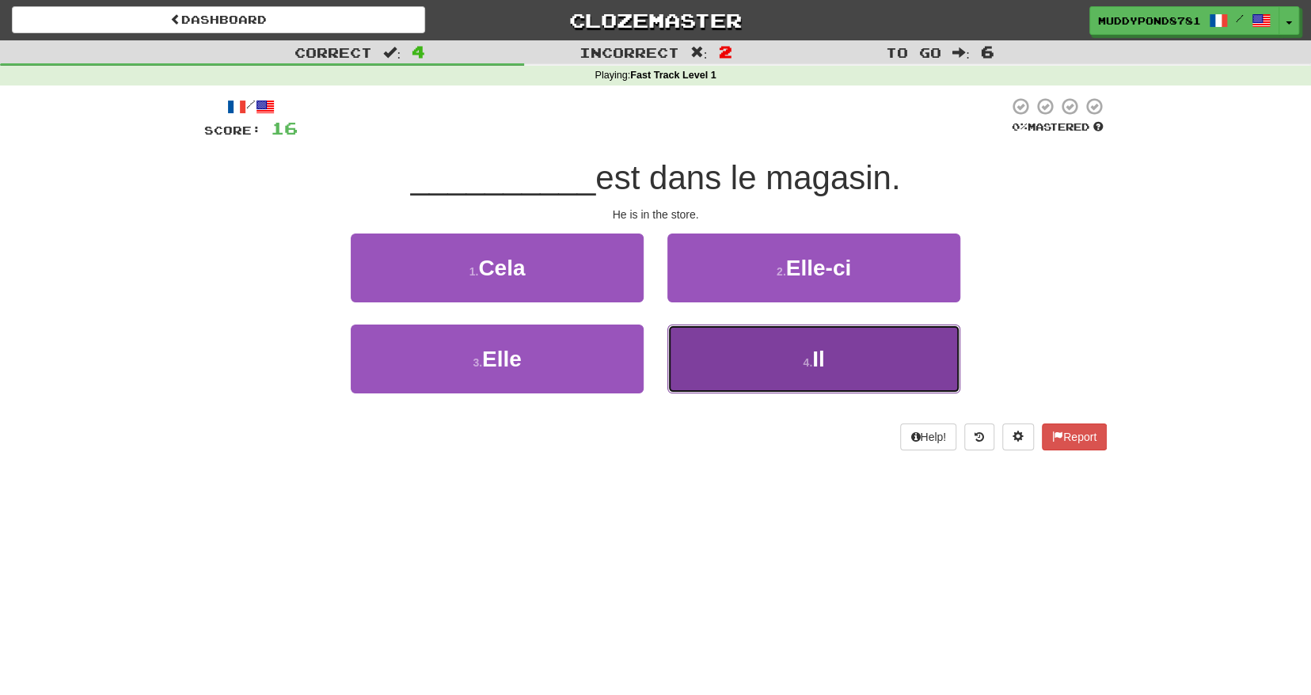
click at [697, 351] on button "4 . Il" at bounding box center [813, 359] width 293 height 69
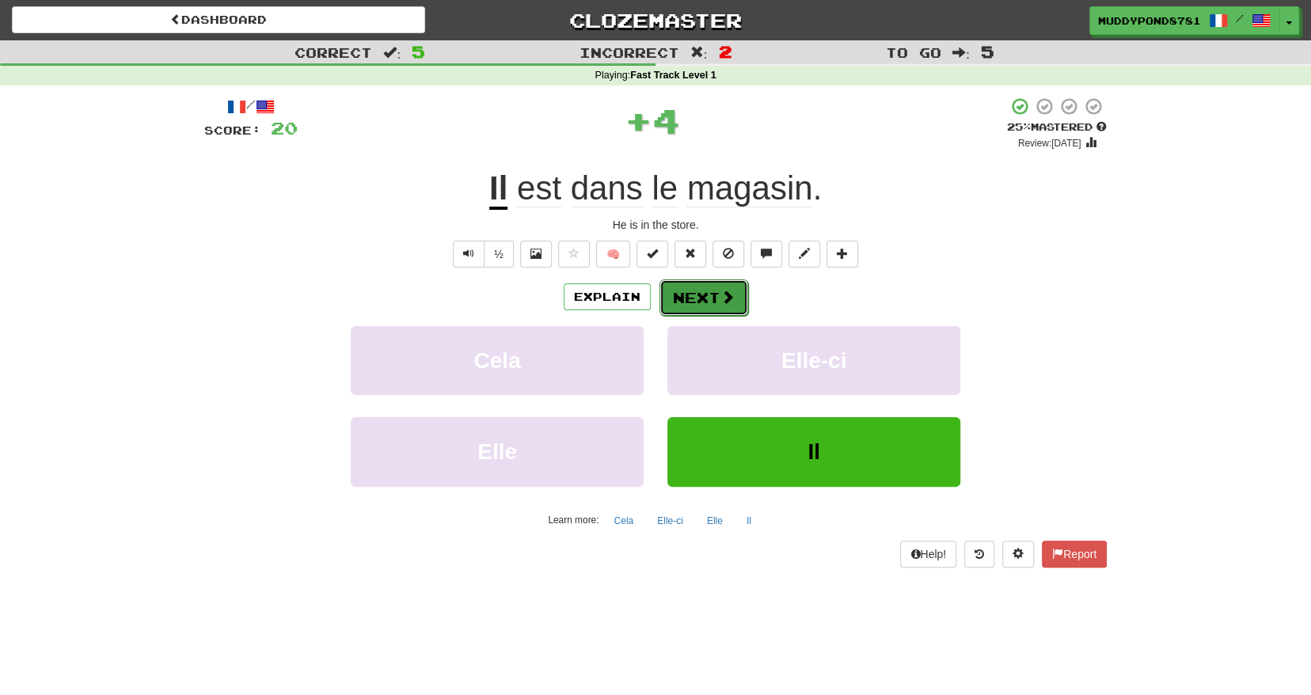
click at [685, 299] on button "Next" at bounding box center [703, 297] width 89 height 36
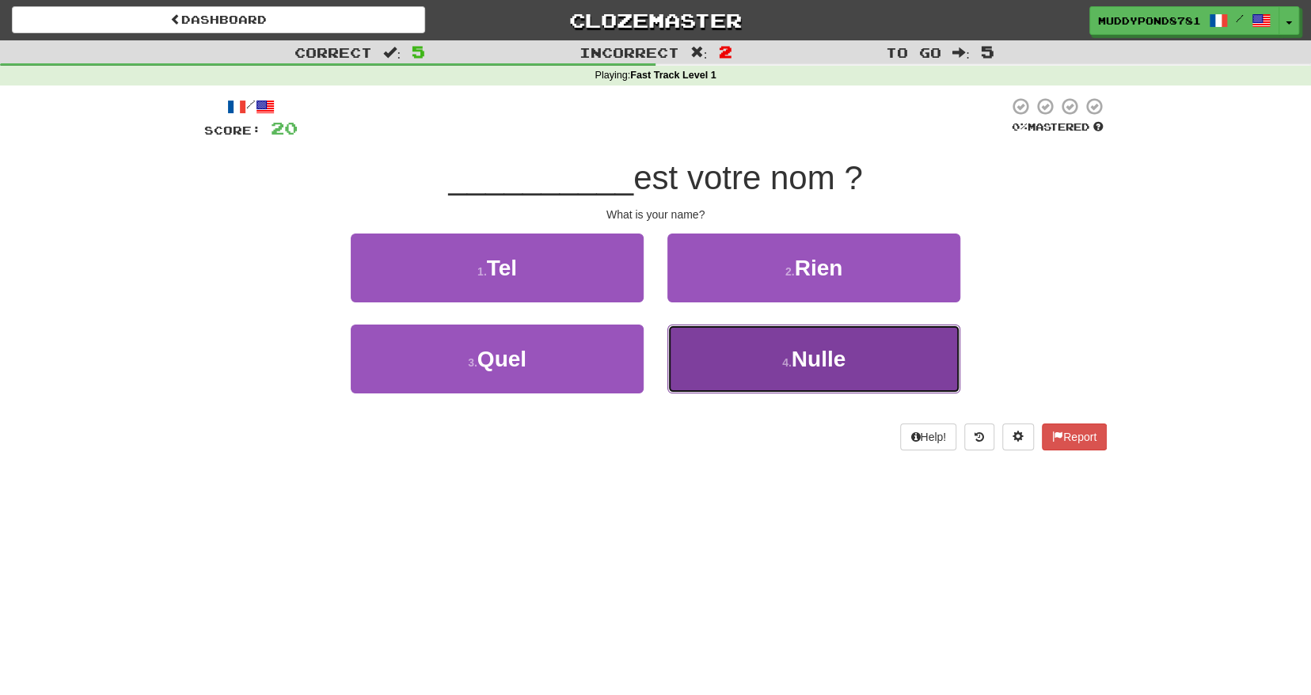
click at [724, 346] on button "4 . [GEOGRAPHIC_DATA]" at bounding box center [813, 359] width 293 height 69
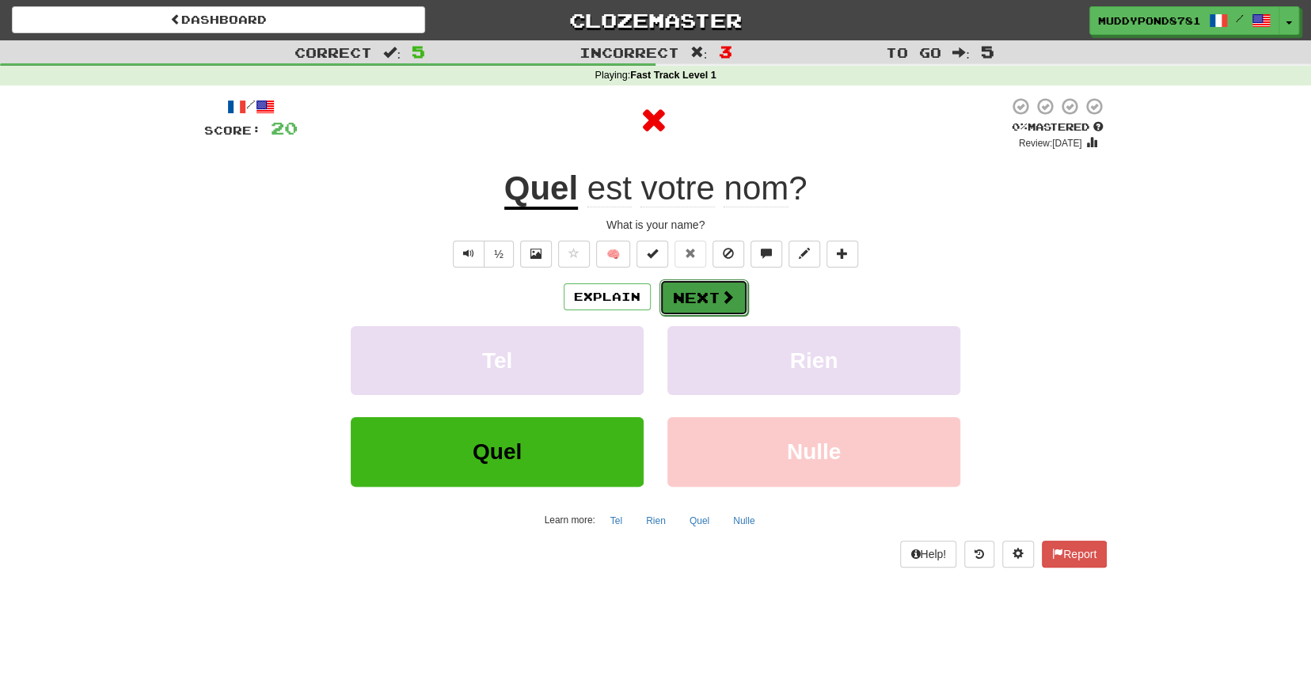
click at [693, 301] on button "Next" at bounding box center [703, 297] width 89 height 36
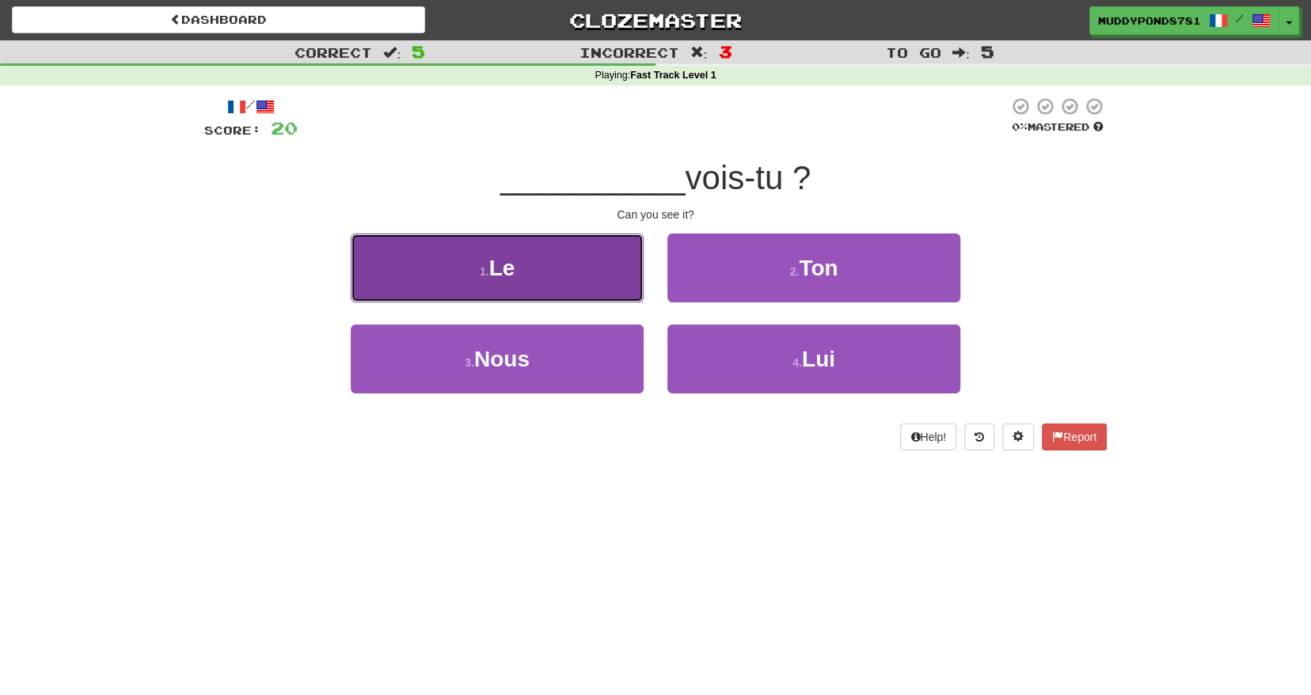
click at [587, 288] on button "1 . Le" at bounding box center [497, 268] width 293 height 69
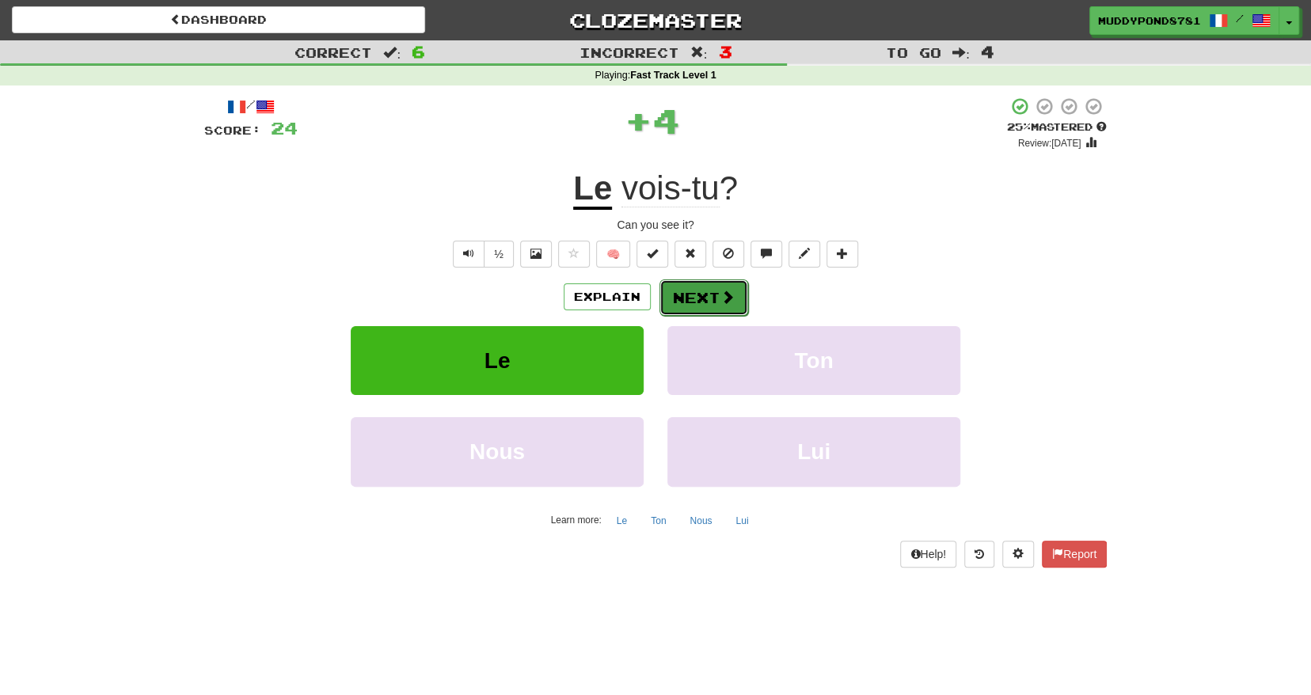
click at [679, 295] on button "Next" at bounding box center [703, 297] width 89 height 36
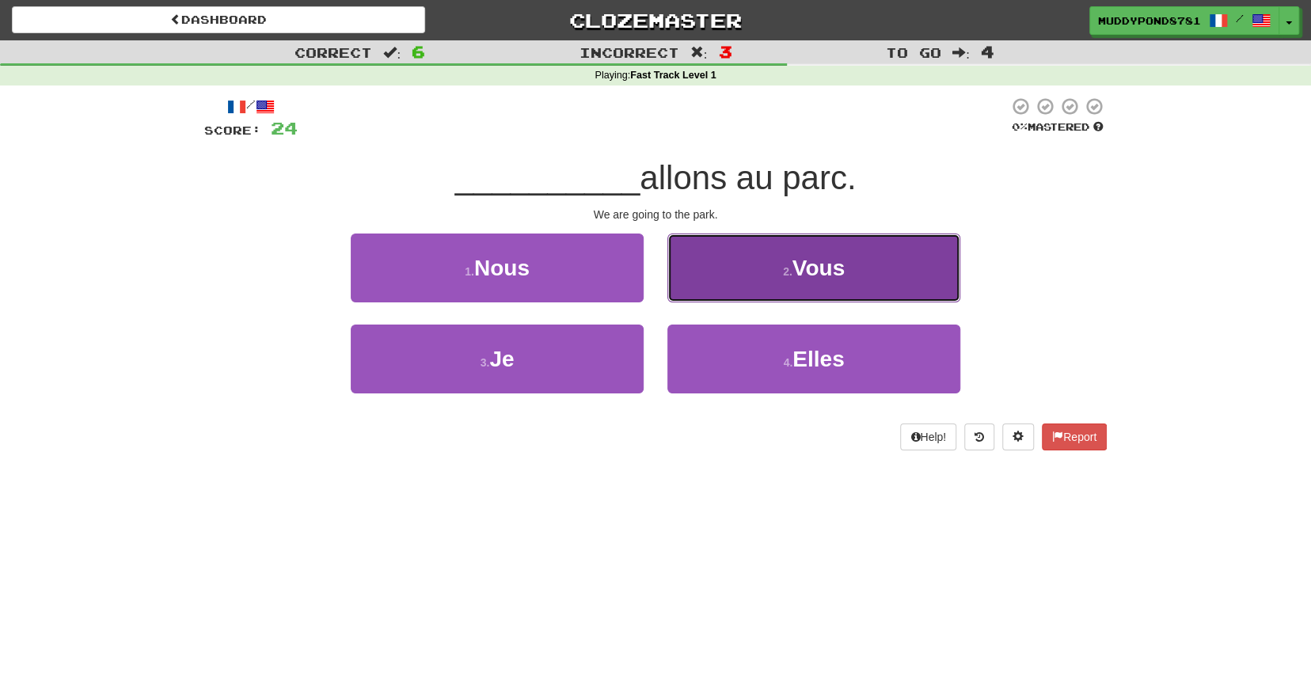
click at [730, 297] on button "2 . Vous" at bounding box center [813, 268] width 293 height 69
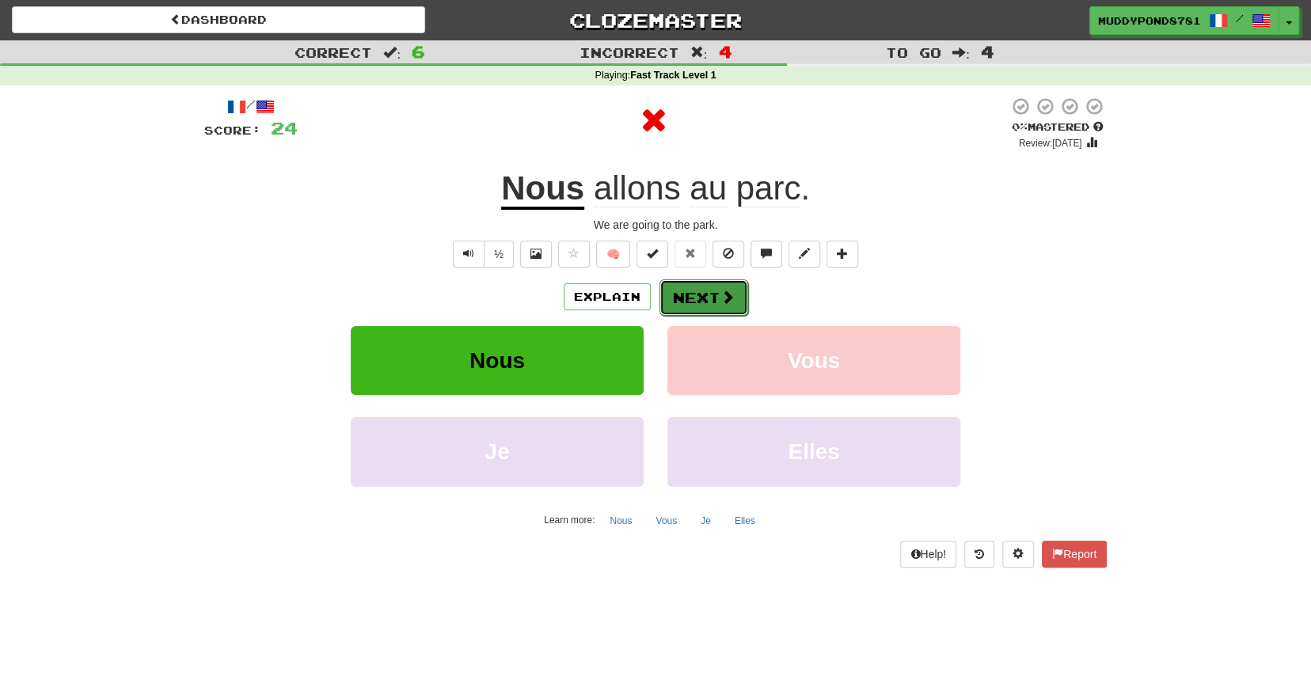
click at [701, 292] on button "Next" at bounding box center [703, 297] width 89 height 36
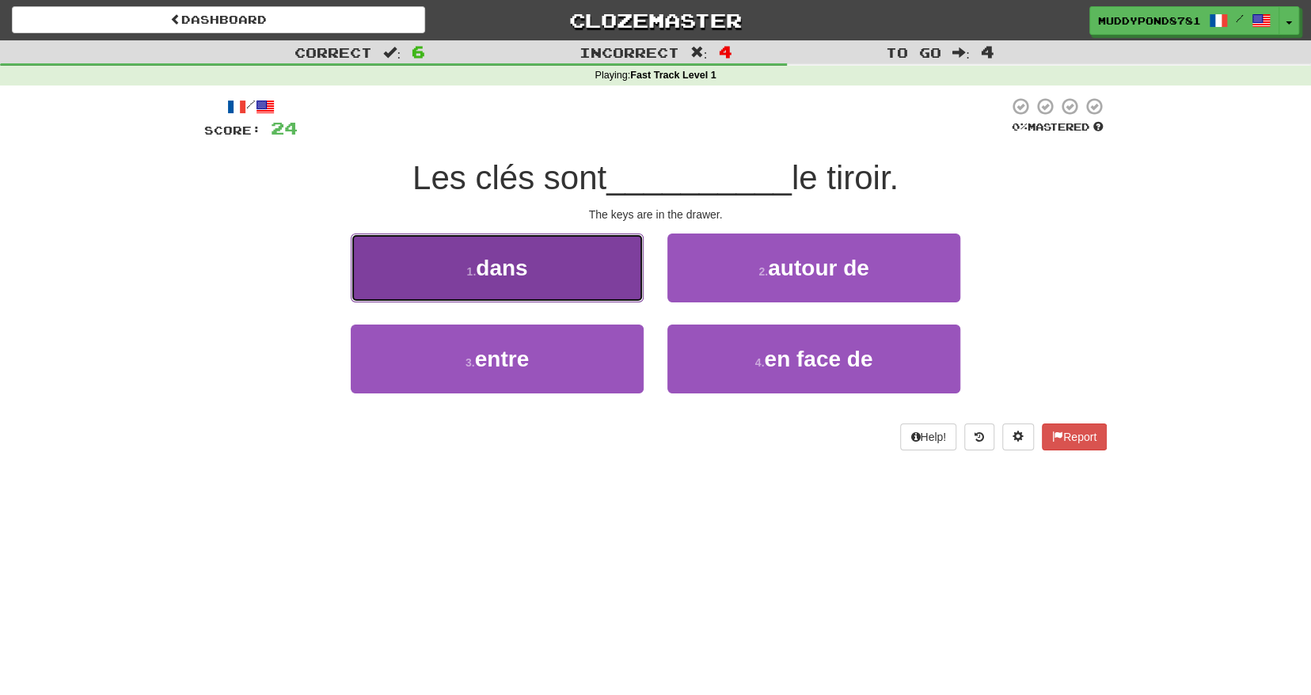
click at [588, 275] on button "1 . dans" at bounding box center [497, 268] width 293 height 69
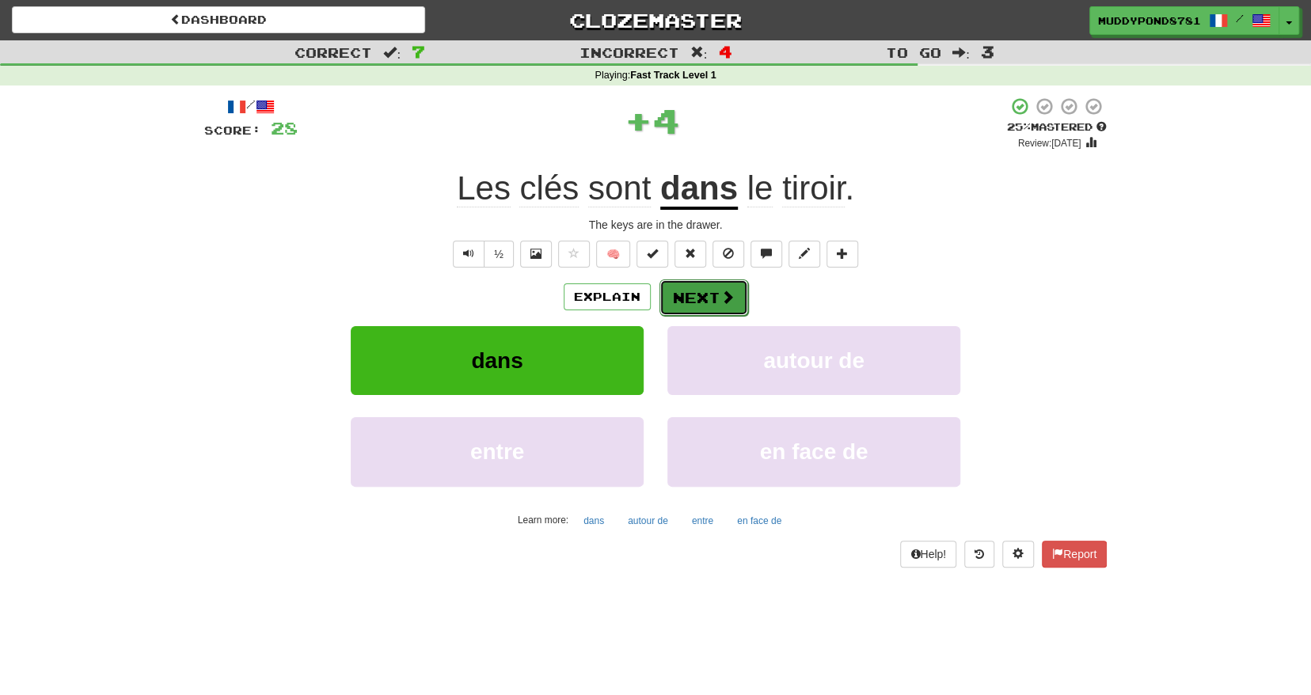
click at [682, 298] on button "Next" at bounding box center [703, 297] width 89 height 36
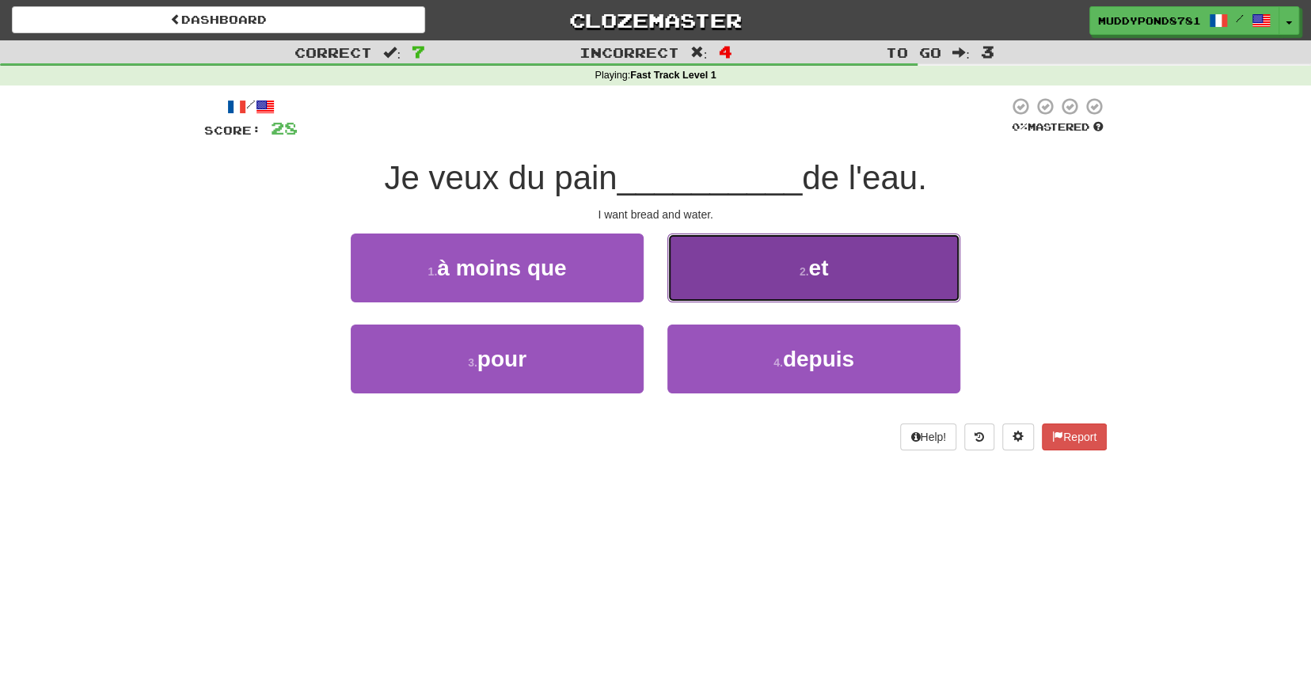
click at [740, 278] on button "2 . et" at bounding box center [813, 268] width 293 height 69
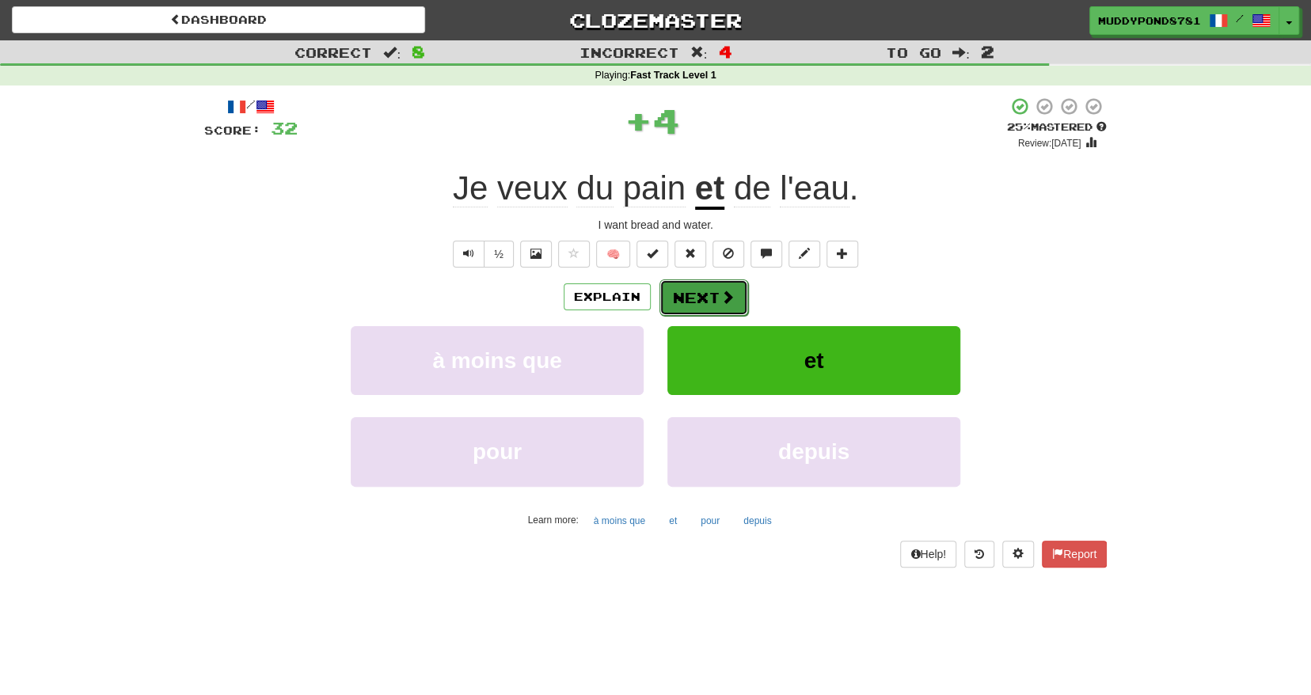
click at [720, 301] on span at bounding box center [727, 297] width 14 height 14
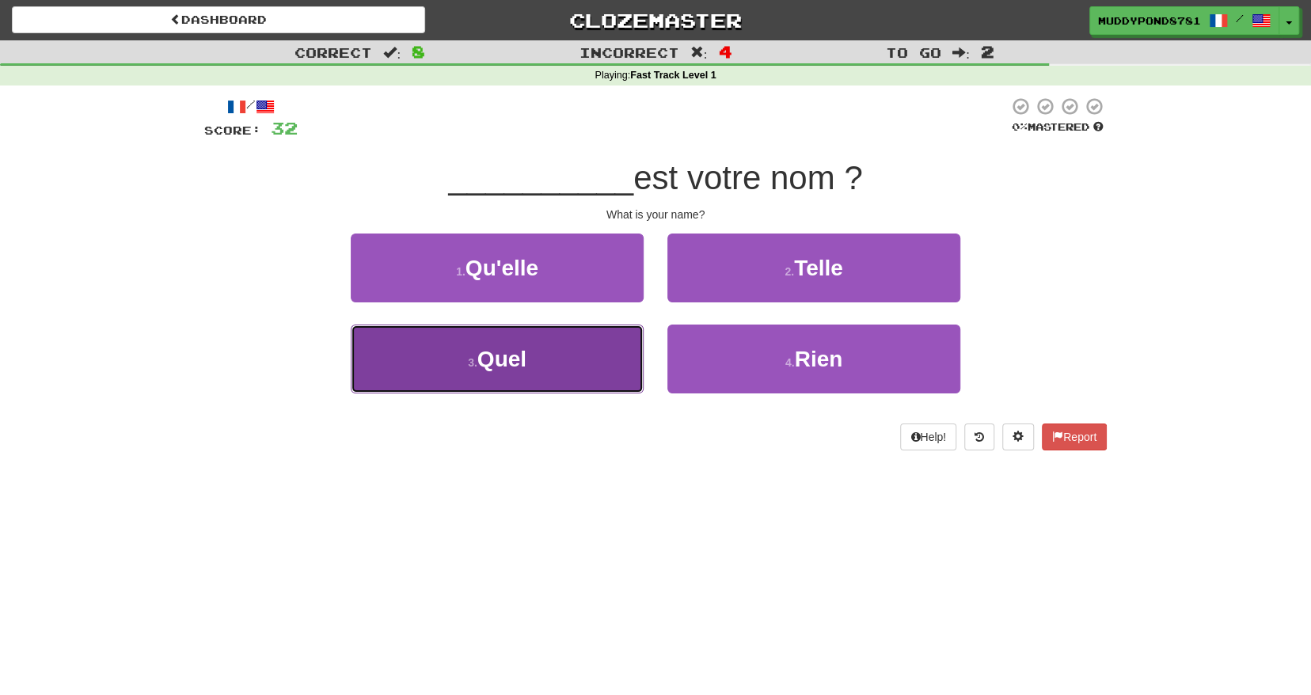
click at [591, 342] on button "3 . Quel" at bounding box center [497, 359] width 293 height 69
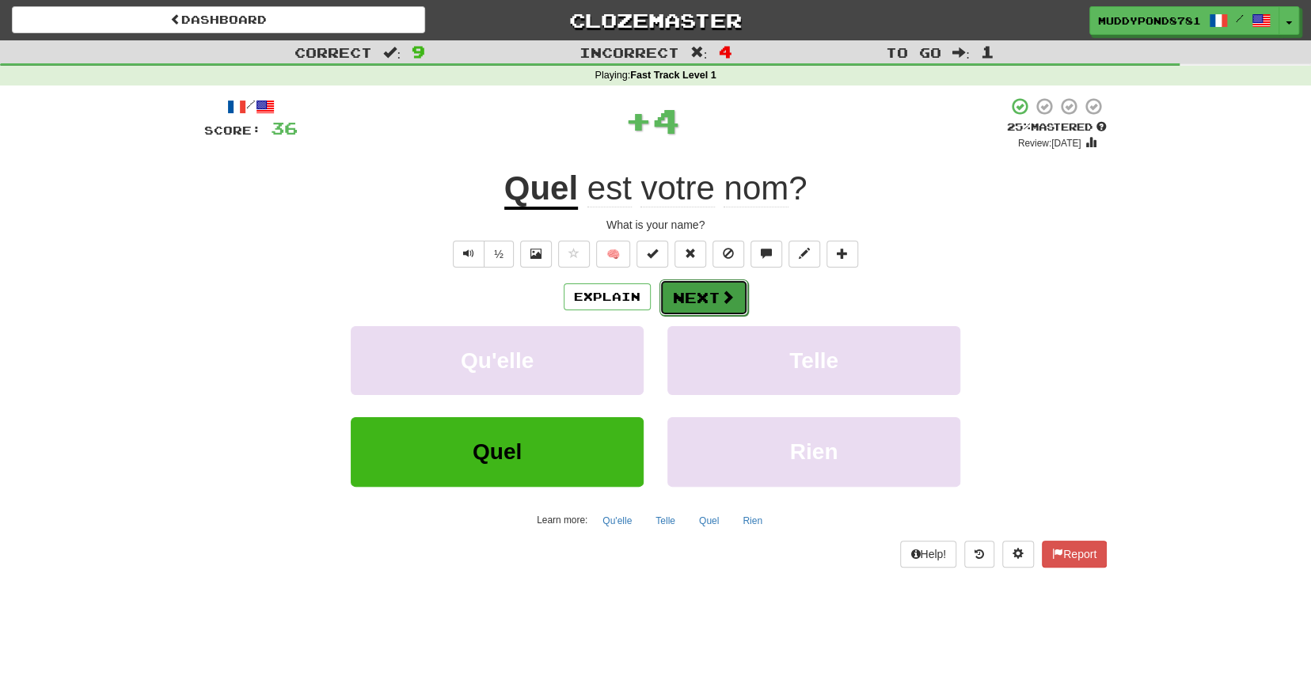
click at [676, 308] on button "Next" at bounding box center [703, 297] width 89 height 36
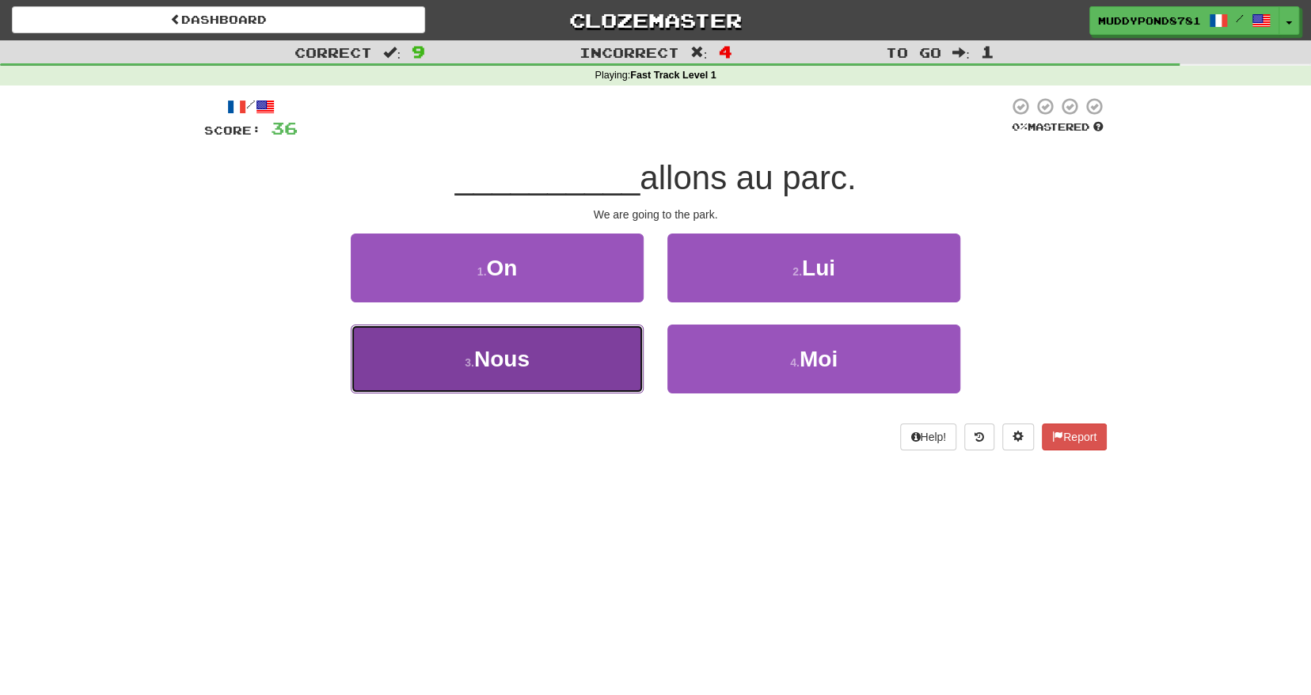
click at [610, 337] on button "3 . Nous" at bounding box center [497, 359] width 293 height 69
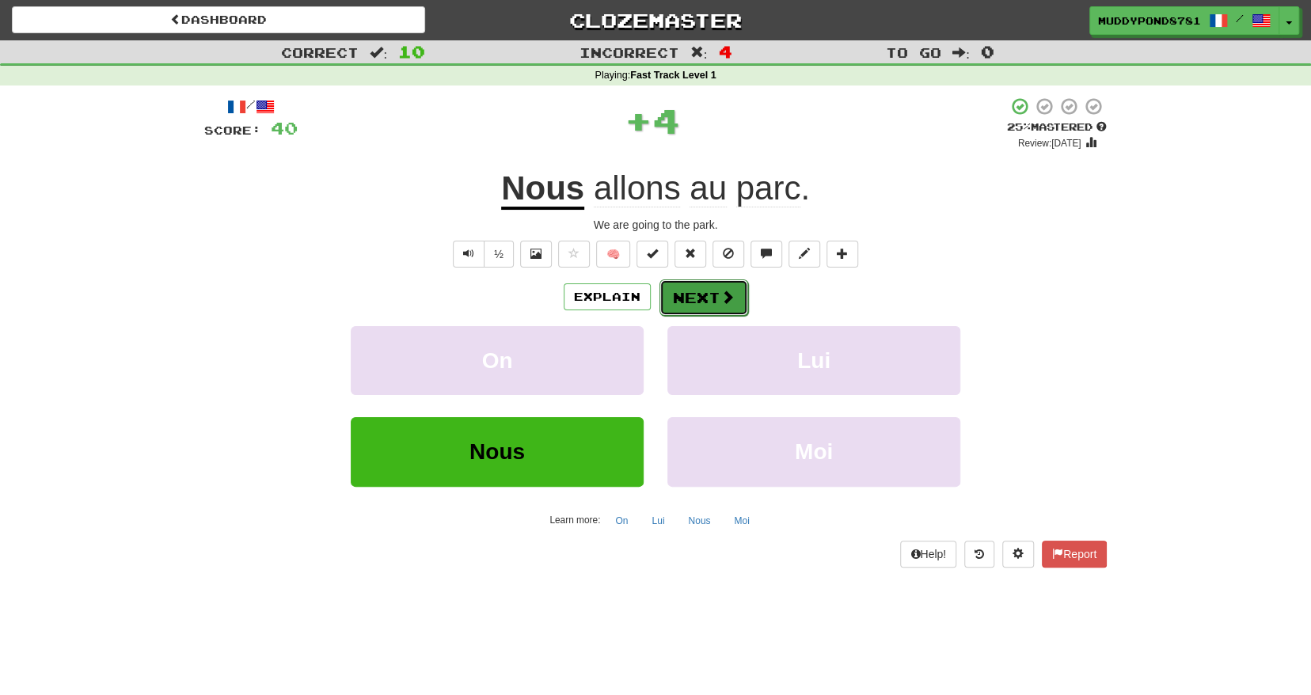
click at [682, 298] on button "Next" at bounding box center [703, 297] width 89 height 36
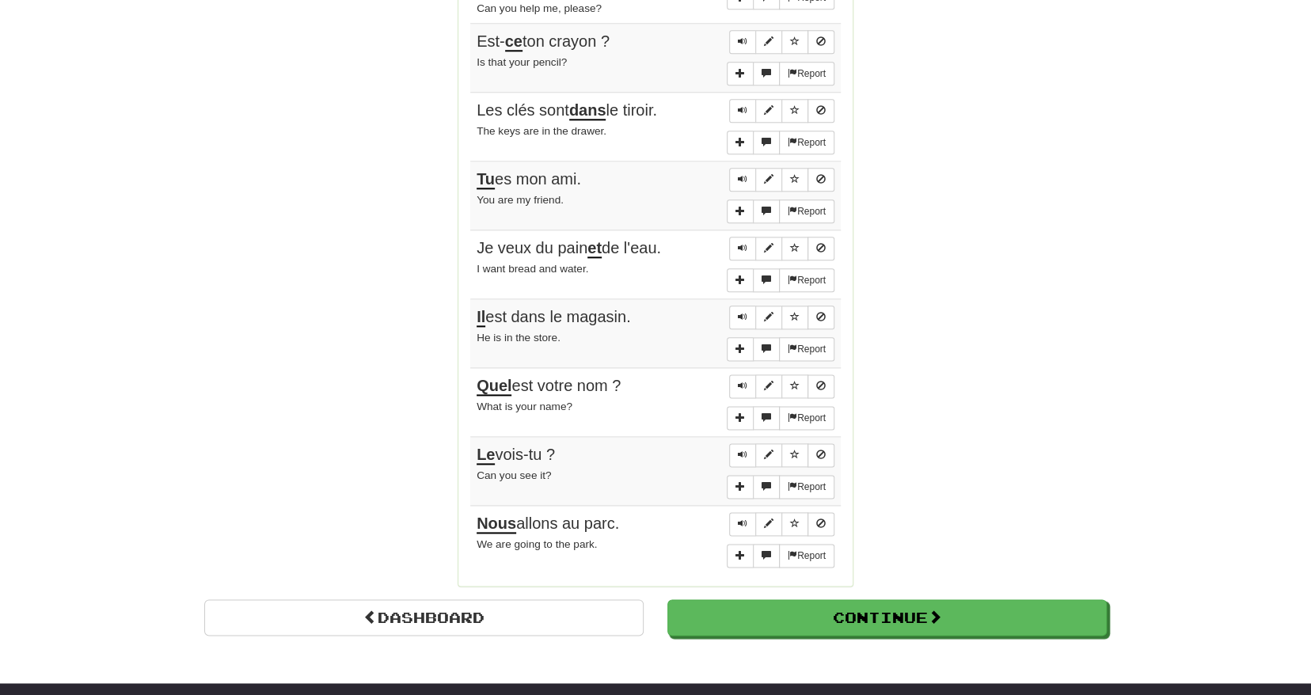
scroll to position [1330, 0]
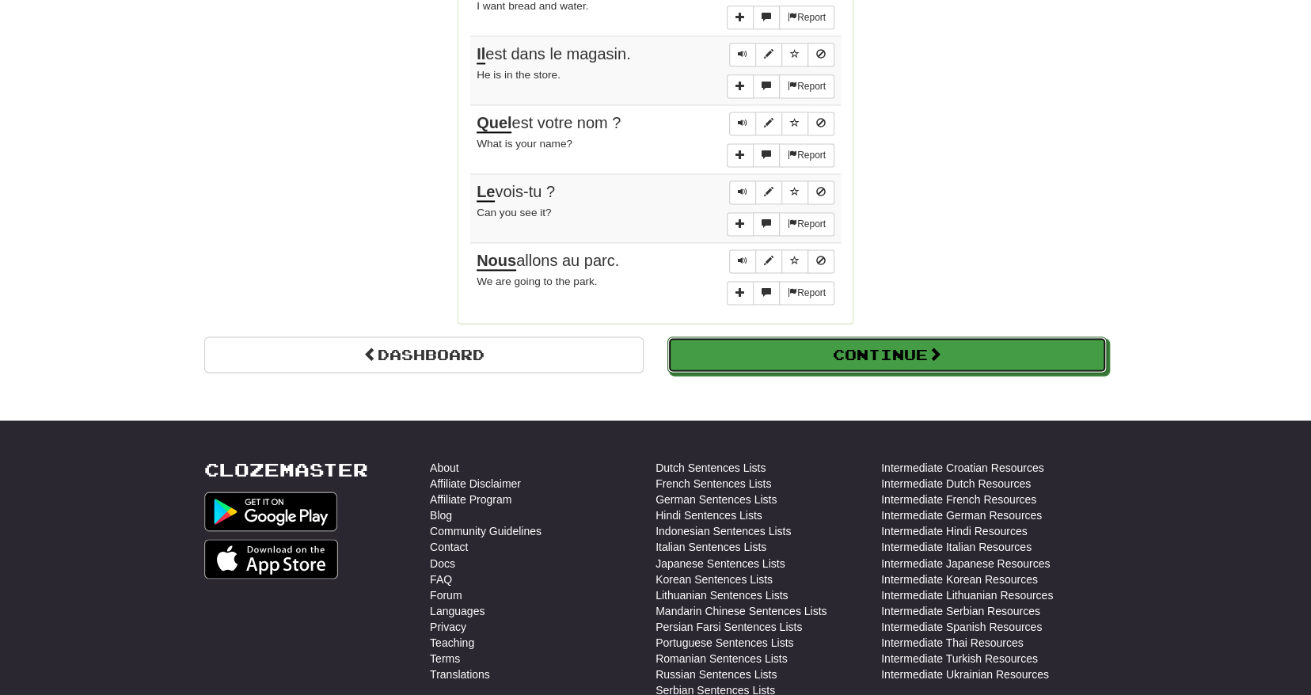
click at [862, 337] on button "Continue" at bounding box center [886, 354] width 439 height 36
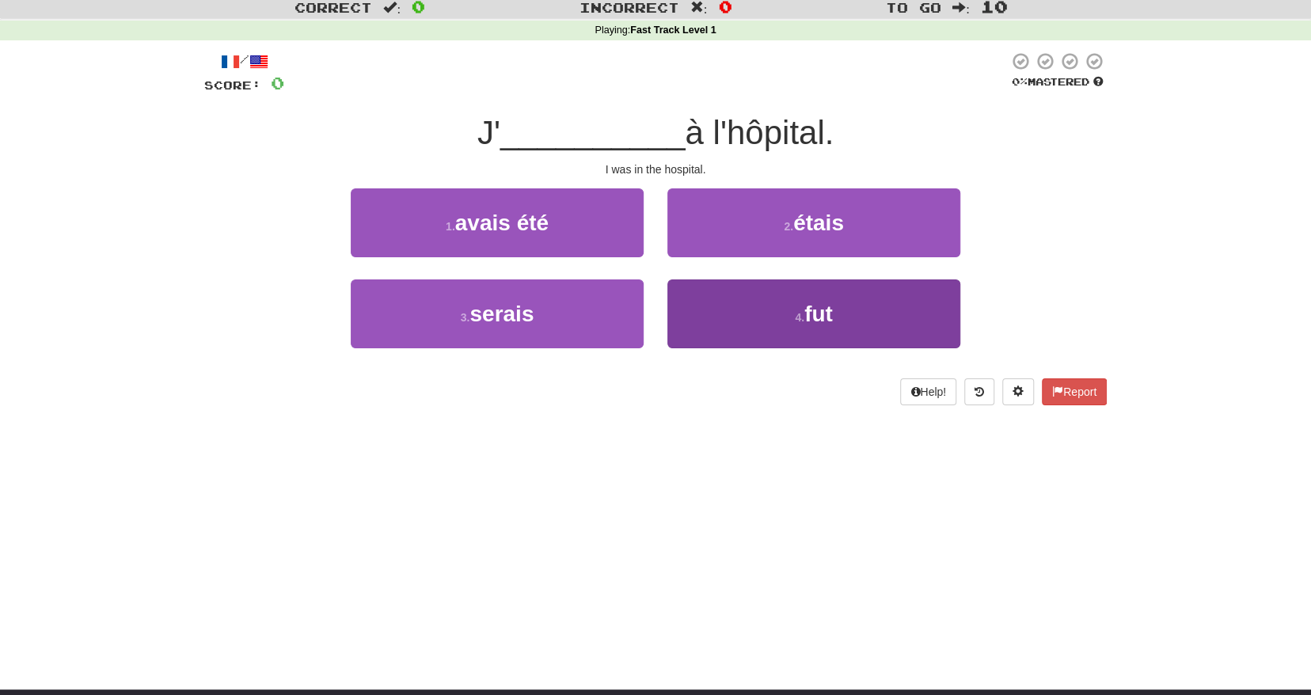
scroll to position [0, 0]
